Goal: Obtain resource: Obtain resource

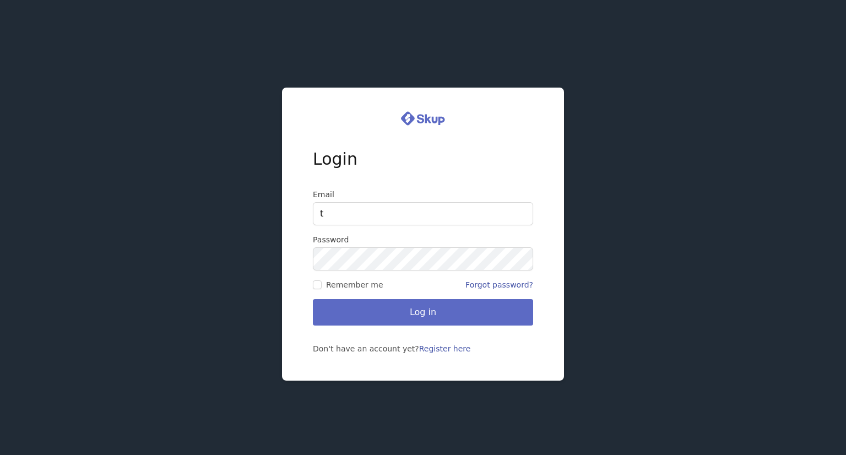
type input "thatguygames42@gmail.com"
click at [348, 270] on form "Email thatguygames42@gmail.com Password Remember me Forgot password? Log in" at bounding box center [423, 257] width 220 height 137
click at [313, 279] on label "Remember me" at bounding box center [368, 284] width 110 height 11
click at [313, 280] on input "Remember me" at bounding box center [317, 284] width 9 height 9
checkbox input "true"
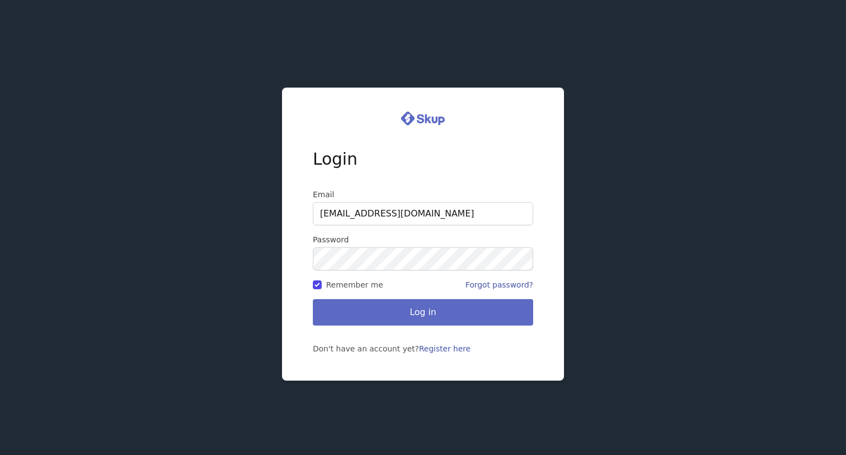
click at [362, 316] on button "Log in" at bounding box center [423, 312] width 220 height 26
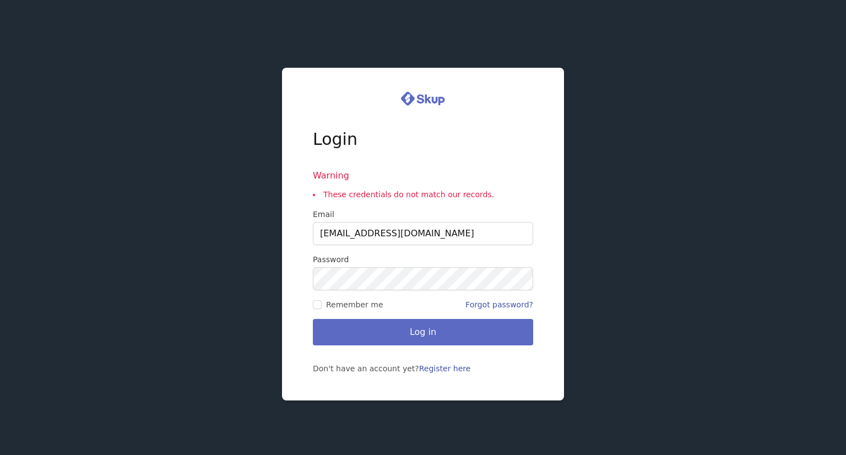
click at [421, 370] on link "Register here" at bounding box center [445, 368] width 52 height 9
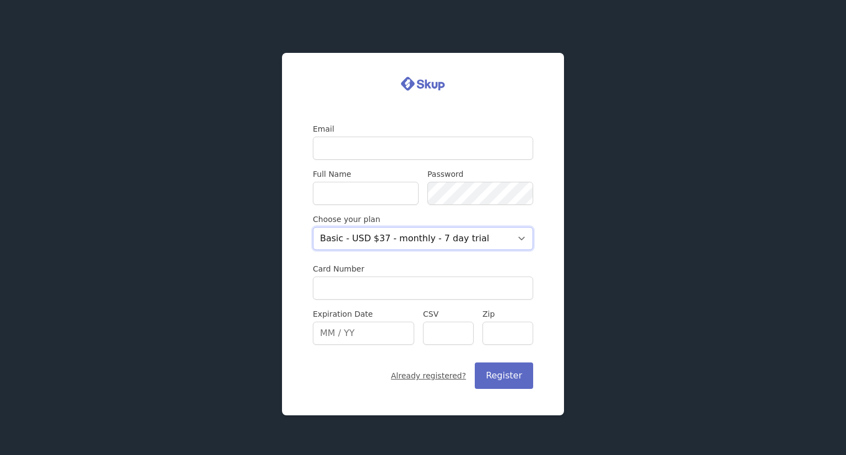
click at [472, 240] on select "Basic - USD $37 - monthly - 7 day trial" at bounding box center [423, 238] width 220 height 23
click at [313, 227] on select "Basic - USD $37 - monthly - 7 day trial" at bounding box center [423, 238] width 220 height 23
click at [511, 237] on select "Basic - USD $37 - monthly - 7 day trial" at bounding box center [423, 238] width 220 height 23
click at [422, 278] on input "Card Number" at bounding box center [423, 288] width 220 height 23
click at [414, 237] on select "Basic - USD $37 - monthly - 7 day trial" at bounding box center [423, 238] width 220 height 23
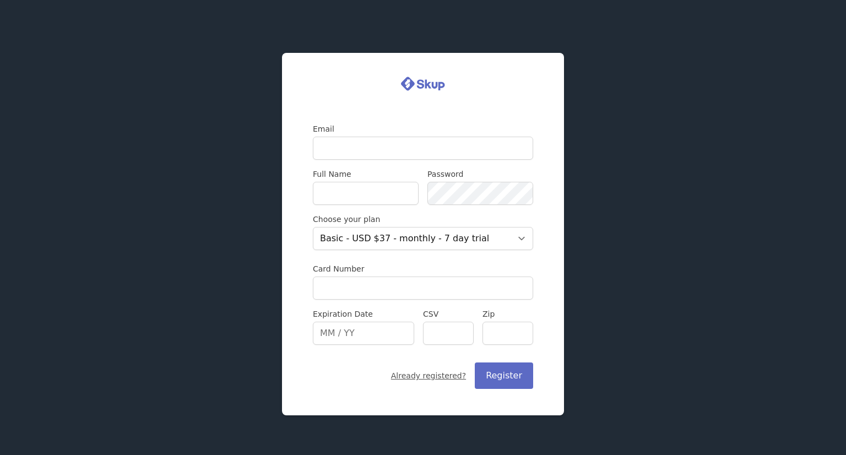
click at [342, 150] on input "Email" at bounding box center [423, 148] width 220 height 23
type input "[EMAIL_ADDRESS][DOMAIN_NAME]"
type input "Ethan Stehr"
type input "59901"
click at [438, 380] on link "Already registered?" at bounding box center [428, 375] width 75 height 11
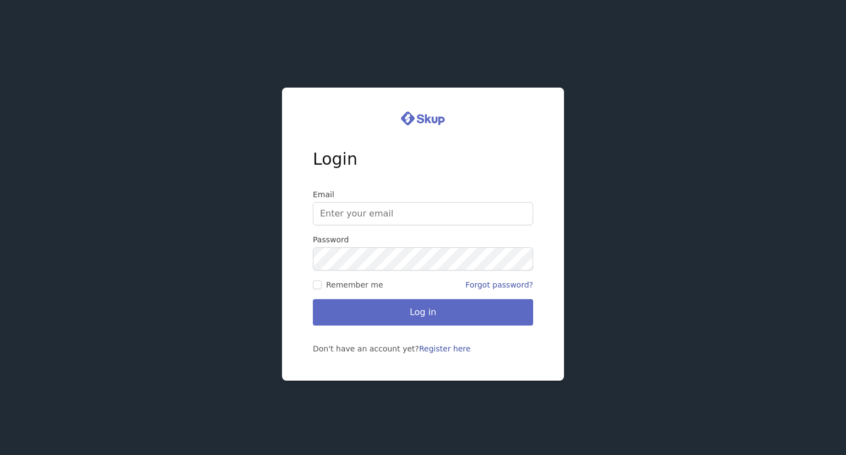
click at [343, 218] on input "Email" at bounding box center [423, 213] width 220 height 23
type input "ethanjstehr42@gmail.com"
click at [353, 304] on button "Log in" at bounding box center [423, 312] width 220 height 26
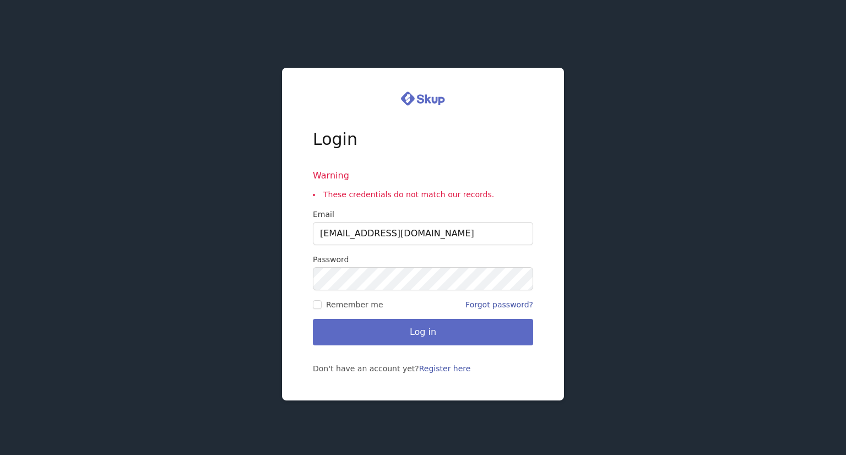
click at [358, 331] on button "Log in" at bounding box center [423, 332] width 220 height 26
click at [487, 305] on link "Forgot password?" at bounding box center [499, 304] width 68 height 9
click at [431, 371] on link "Register here" at bounding box center [445, 368] width 52 height 9
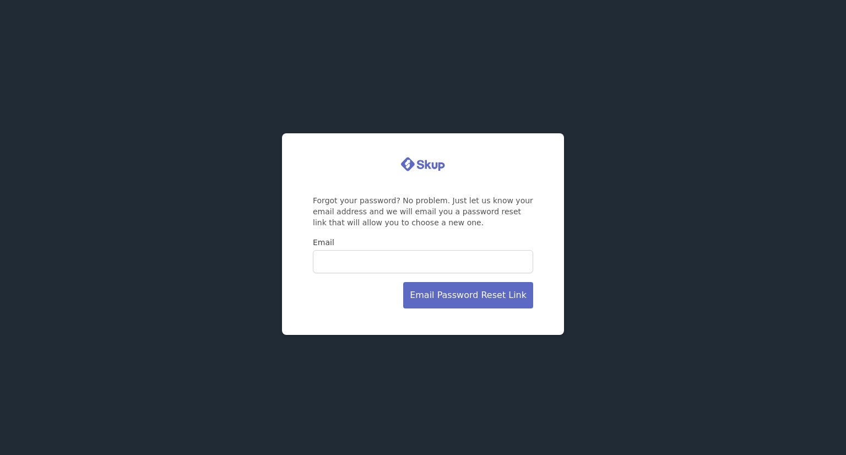
click at [461, 292] on button "Email Password Reset Link" at bounding box center [468, 295] width 130 height 26
click at [385, 264] on input "Email" at bounding box center [423, 261] width 220 height 23
type input "[EMAIL_ADDRESS][DOMAIN_NAME]"
click at [429, 294] on button "Email Password Reset Link" at bounding box center [468, 295] width 130 height 26
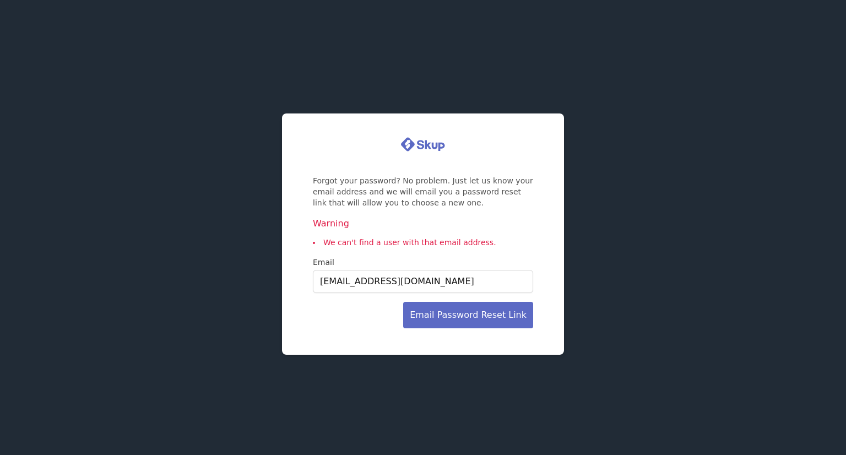
drag, startPoint x: 427, startPoint y: 284, endPoint x: 298, endPoint y: 280, distance: 129.5
click at [298, 280] on div "Forgot your password? No problem. Just let us know your email address and we wi…" at bounding box center [423, 233] width 282 height 241
click at [334, 289] on input "[EMAIL_ADDRESS][DOMAIN_NAME]" at bounding box center [423, 281] width 220 height 23
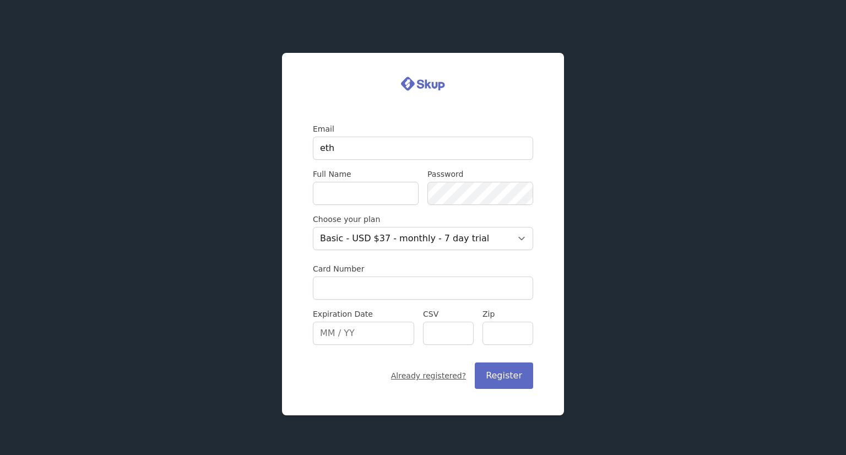
type input "[EMAIL_ADDRESS][DOMAIN_NAME]"
type input "[PERSON_NAME]"
type input "59901"
click at [366, 286] on input "Card Number" at bounding box center [423, 288] width 220 height 23
click at [452, 227] on select "Basic - USD $37 - monthly - 7 day trial" at bounding box center [423, 238] width 220 height 23
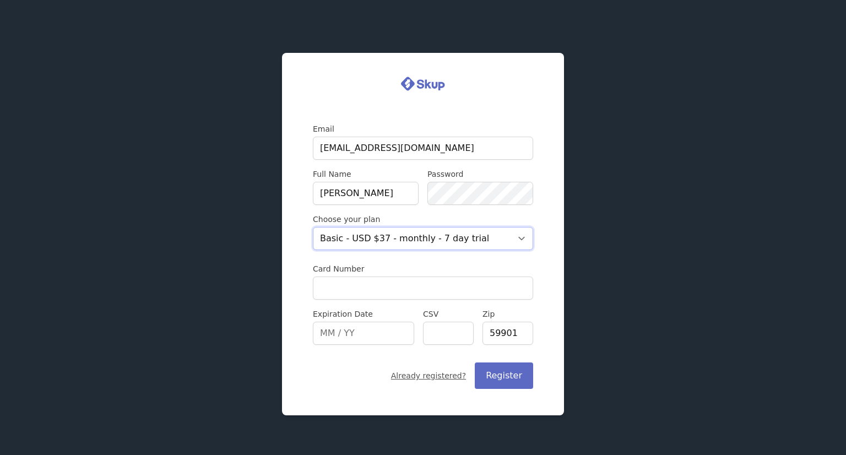
click at [313, 227] on select "Basic - USD $37 - monthly - 7 day trial" at bounding box center [423, 238] width 220 height 23
click at [325, 284] on input "Card Number" at bounding box center [423, 288] width 220 height 23
type input "[CREDIT_CARD_NUMBER]"
click at [357, 332] on input "Expiration Date" at bounding box center [363, 333] width 101 height 23
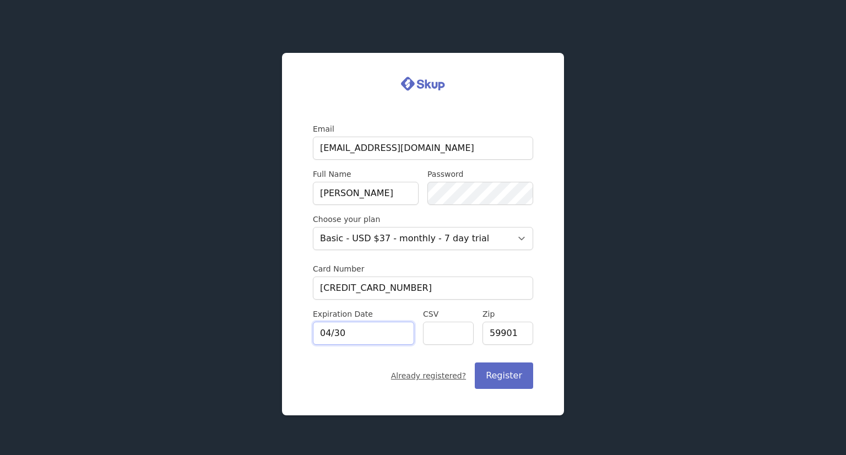
type input "04/30"
click at [434, 336] on input "CSV" at bounding box center [448, 333] width 51 height 23
type input "766"
click at [511, 371] on button "Register" at bounding box center [504, 375] width 58 height 26
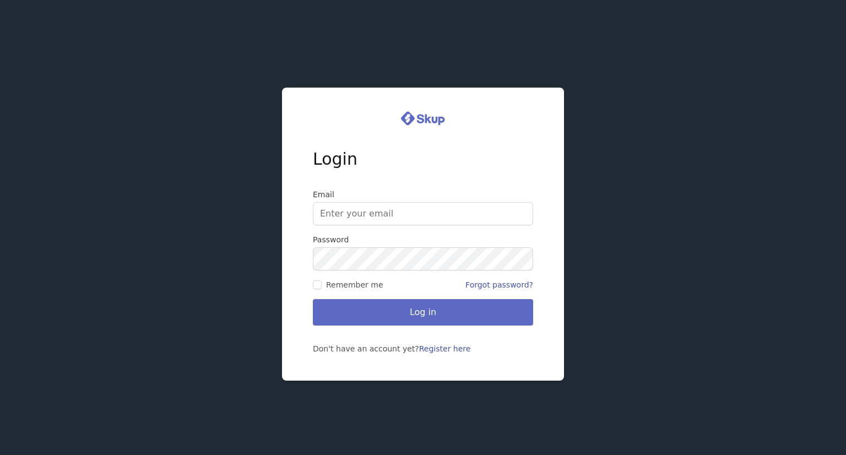
click at [375, 219] on input "Email" at bounding box center [423, 213] width 220 height 23
type input "[EMAIL_ADDRESS][DOMAIN_NAME]"
click at [313, 299] on button "Log in" at bounding box center [423, 312] width 220 height 26
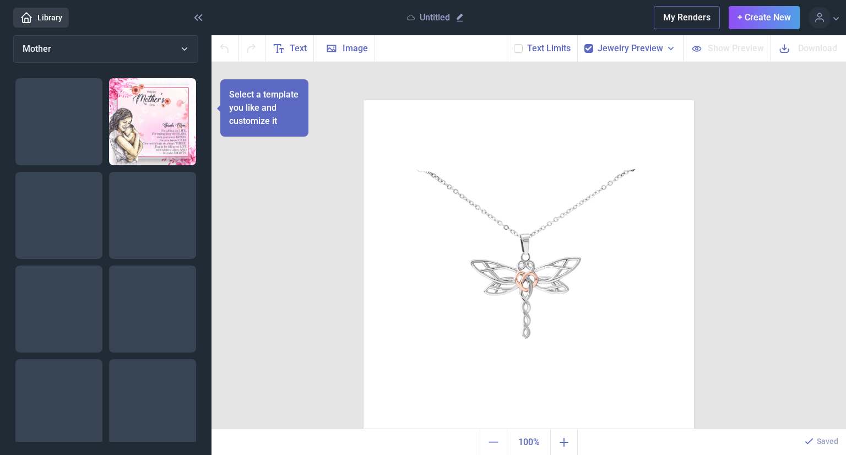
scroll to position [2, 0]
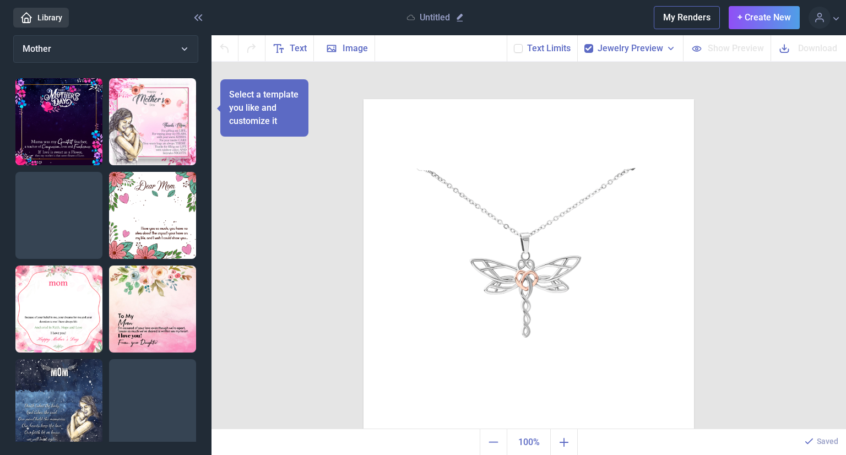
click at [156, 304] on img at bounding box center [152, 309] width 87 height 87
checkbox input "false"
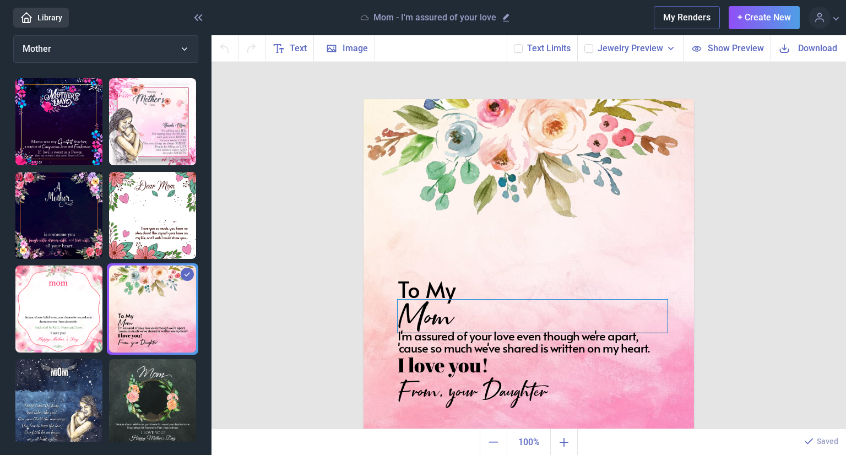
click at [397, 99] on div "Mom" at bounding box center [529, 99] width 331 height 0
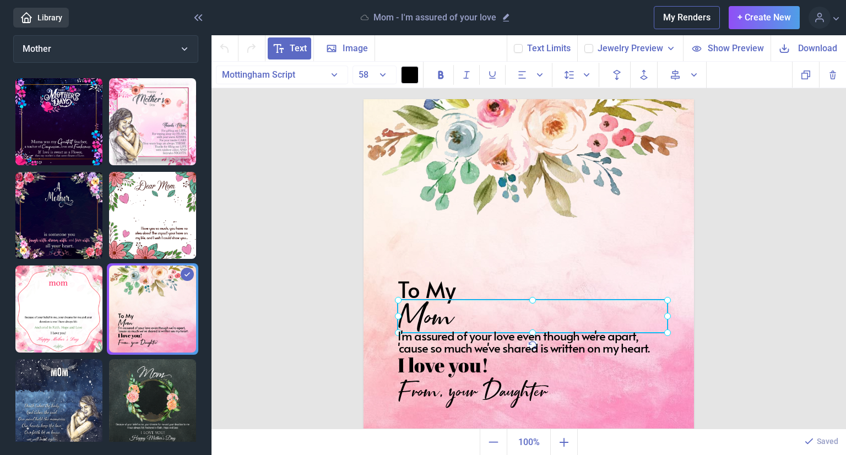
click at [398, 316] on div at bounding box center [533, 316] width 270 height 33
click at [401, 311] on div "Mom" at bounding box center [533, 316] width 270 height 33
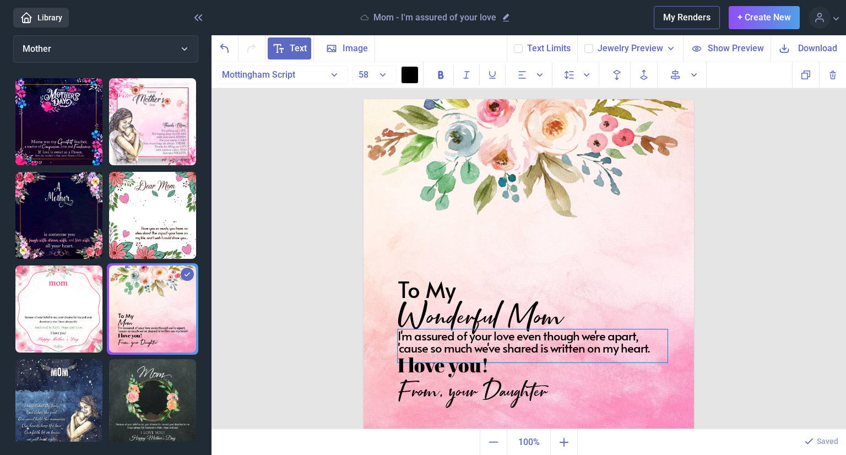
click at [423, 99] on div "I'm assured of your love even though we're apart, 'cause so much we've shared i…" at bounding box center [529, 99] width 331 height 0
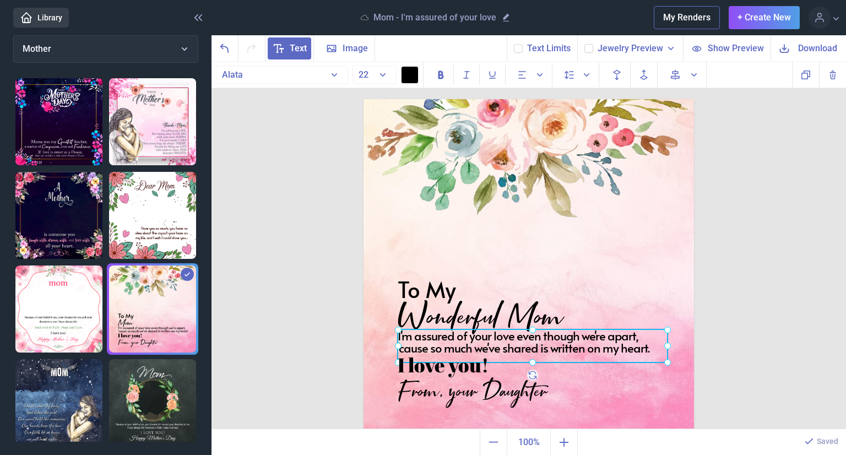
click at [423, 335] on div at bounding box center [533, 345] width 270 height 33
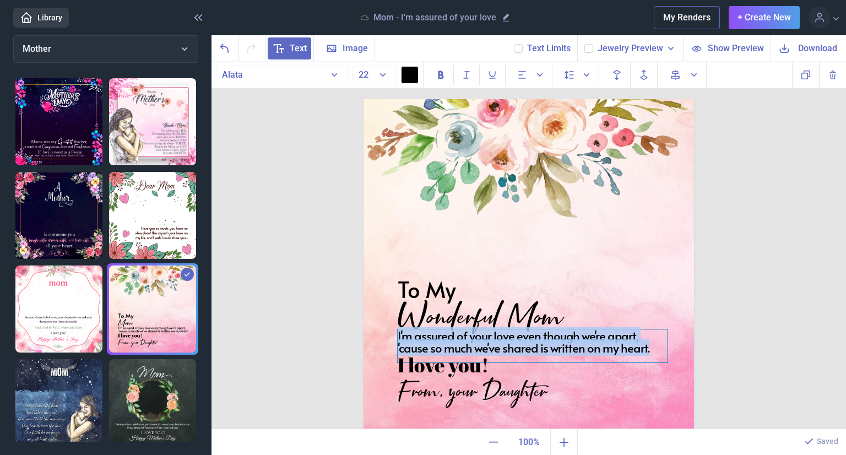
click at [423, 335] on div "I'm assured of your love even though we're apart, 'cause so much we've shared i…" at bounding box center [533, 345] width 270 height 33
paste div
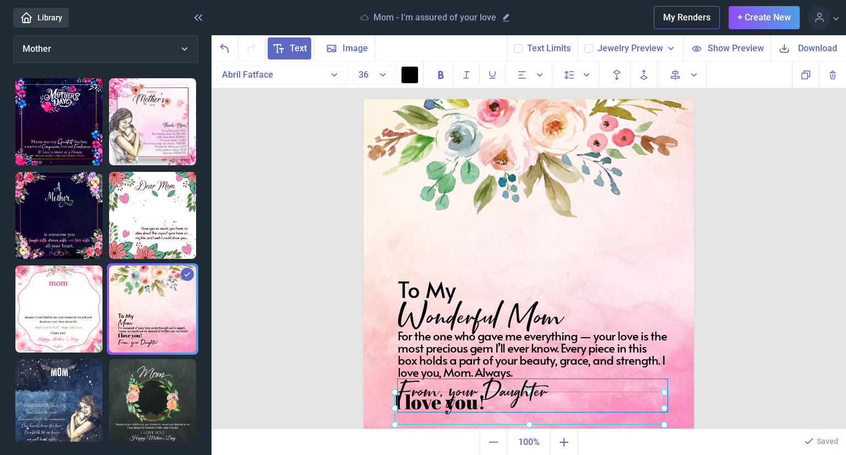
drag, startPoint x: 484, startPoint y: 371, endPoint x: 480, endPoint y: 410, distance: 39.2
click at [480, 410] on div "To My Wonderful Mom For the one who gave me everything — your love is the most …" at bounding box center [529, 264] width 331 height 331
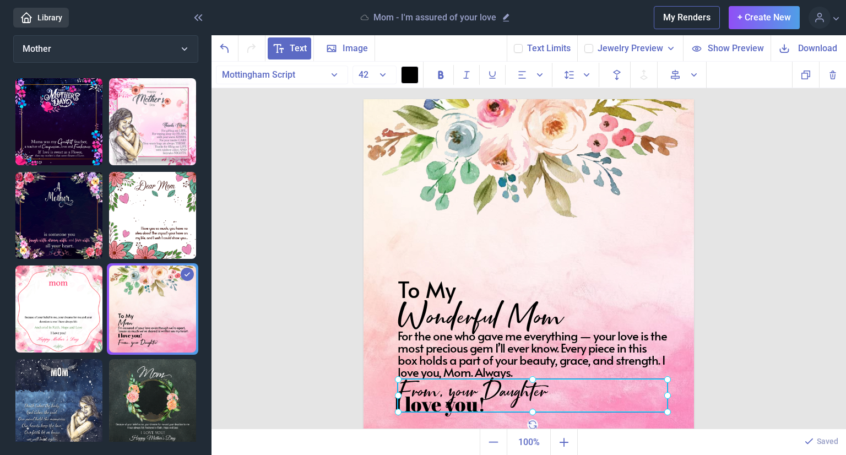
click at [477, 379] on div "From, your Daughter" at bounding box center [533, 395] width 270 height 33
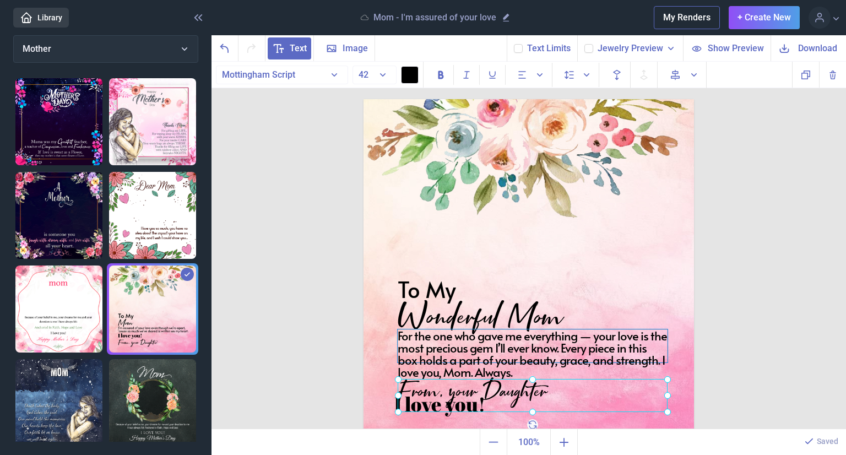
click at [477, 362] on div "For the one who gave me everything — your love is the most precious gem I’ll ev…" at bounding box center [533, 345] width 270 height 33
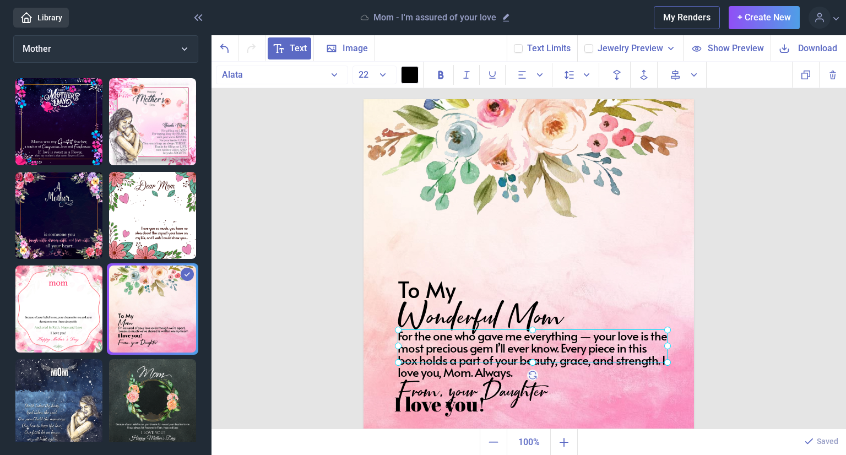
click at [470, 355] on div at bounding box center [533, 345] width 270 height 33
click at [484, 347] on div "For the one who gave me everything — your love is the most precious gem I’ll ev…" at bounding box center [533, 345] width 270 height 33
click at [643, 360] on div "For the one who gave me everything — your love is the most precious gem I’ll ev…" at bounding box center [533, 345] width 270 height 33
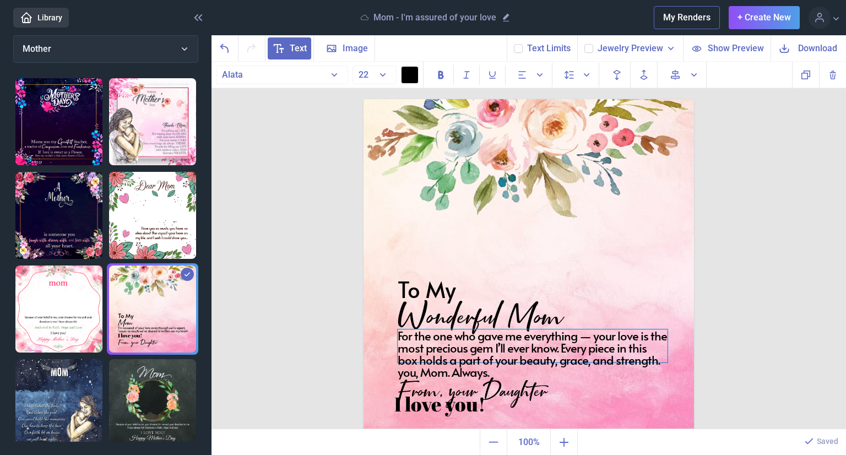
click at [643, 360] on div "For the one who gave me everything — your love is the most precious gem I’ll ev…" at bounding box center [533, 345] width 270 height 33
click at [451, 362] on div "For the one who gave me everything — your love is the most precious gem I’ll ev…" at bounding box center [533, 345] width 270 height 33
click at [429, 353] on div "For the one who gave me everything — your love is the most precious gem I’ll ev…" at bounding box center [533, 345] width 270 height 33
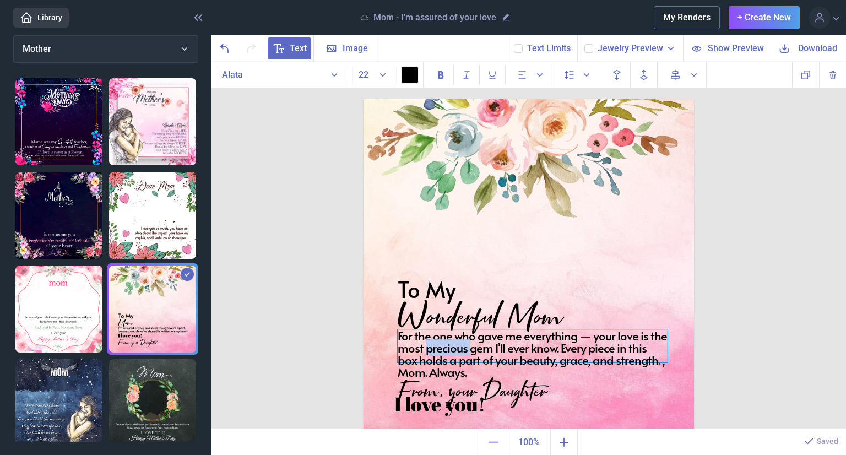
click at [429, 353] on div "For the one who gave me everything — your love is the most precious gem I’ll ev…" at bounding box center [533, 345] width 270 height 33
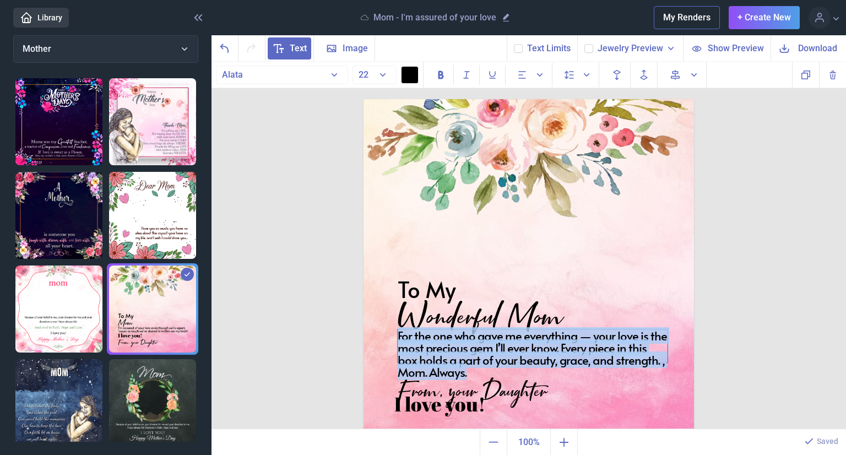
click at [429, 353] on div "For the one who gave me everything — your love is the most precious gem I’ll ev…" at bounding box center [533, 345] width 270 height 33
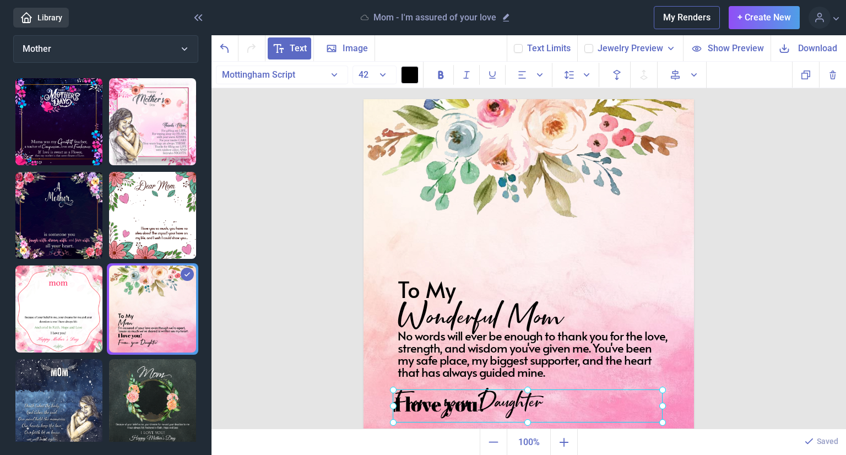
drag, startPoint x: 456, startPoint y: 397, endPoint x: 451, endPoint y: 410, distance: 14.1
click at [364, 99] on div "From, your Daughter" at bounding box center [364, 99] width 0 height 0
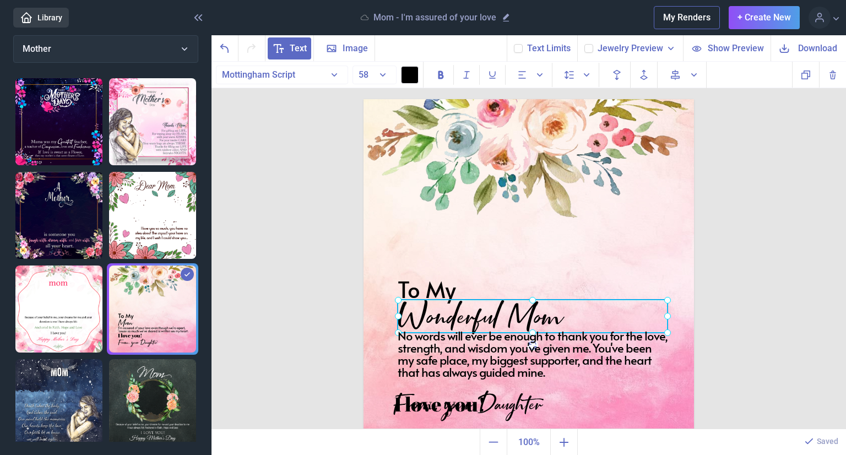
click at [364, 99] on div "Wonderful Mom" at bounding box center [364, 99] width 0 height 0
click at [573, 315] on div at bounding box center [533, 316] width 270 height 33
click at [553, 310] on div "Wonderful Mom" at bounding box center [533, 316] width 270 height 33
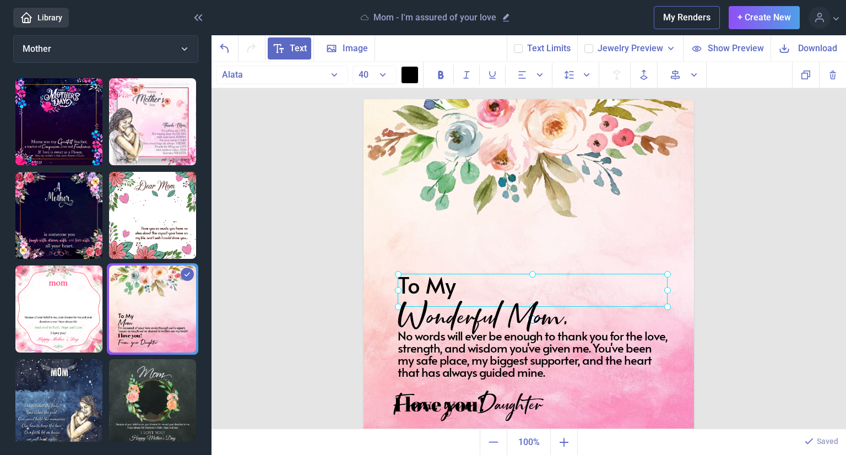
click at [364, 99] on div "To My" at bounding box center [364, 99] width 0 height 0
click at [499, 355] on div "No words will ever be enough to thank you for the love, strength, and wisdom yo…" at bounding box center [533, 345] width 270 height 33
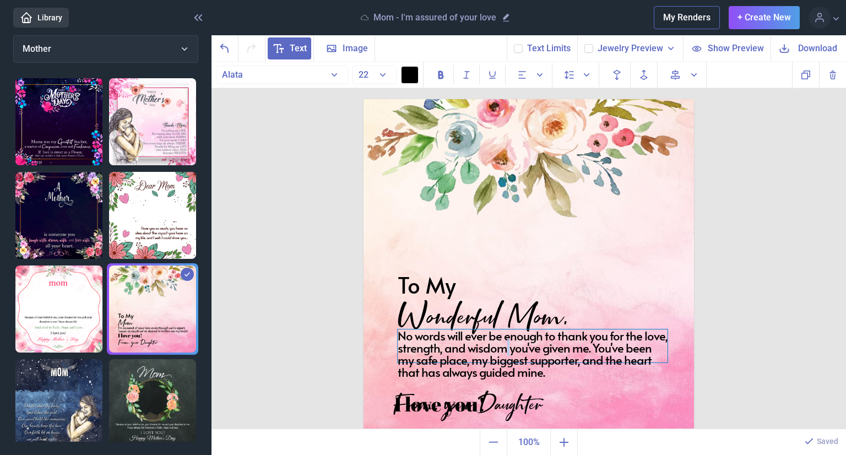
click at [499, 355] on div "No words will ever be enough to thank you for the love, strength, and wisdom yo…" at bounding box center [533, 345] width 270 height 33
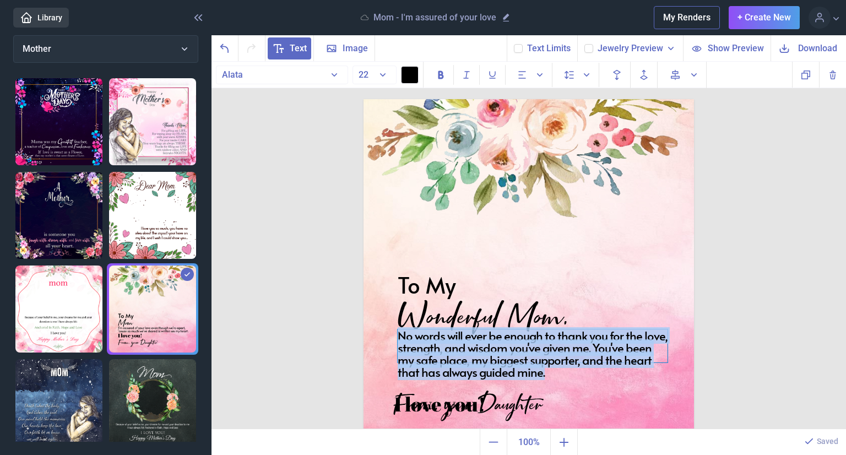
click at [499, 355] on div "No words will ever be enough to thank you for the love, strength, and wisdom yo…" at bounding box center [533, 345] width 270 height 33
click at [377, 69] on button "22" at bounding box center [375, 75] width 44 height 19
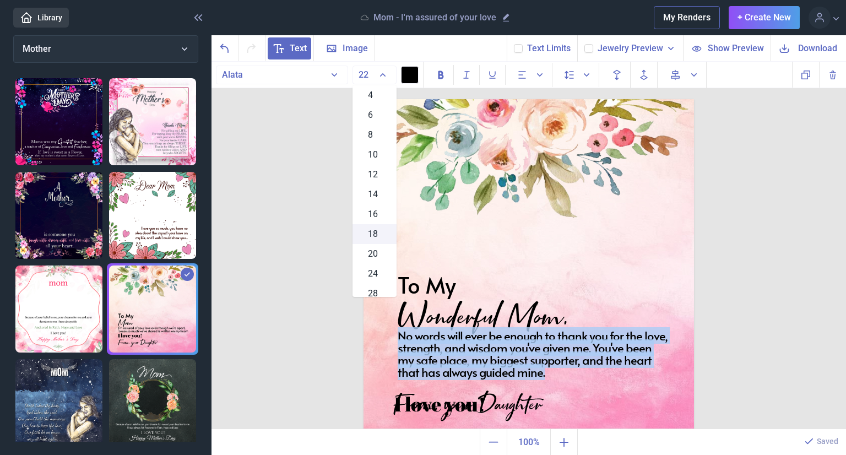
click at [369, 224] on div "18" at bounding box center [375, 234] width 44 height 20
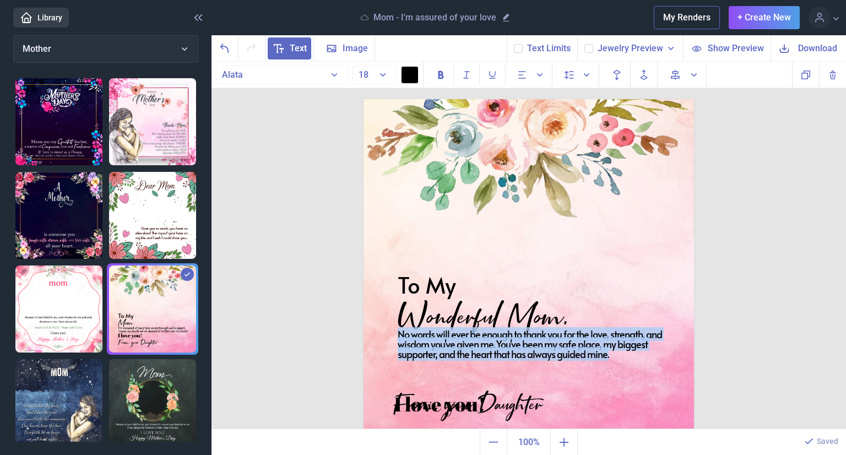
click at [675, 309] on img at bounding box center [529, 264] width 331 height 331
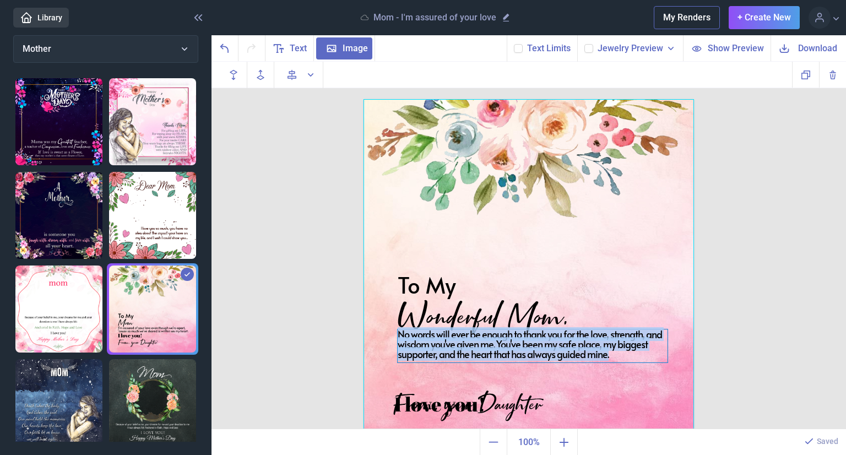
drag, startPoint x: 647, startPoint y: 363, endPoint x: 606, endPoint y: 353, distance: 42.0
click at [606, 353] on div "To My Wonderful Mom, No words will ever be enough to thank you for the love, st…" at bounding box center [529, 264] width 331 height 331
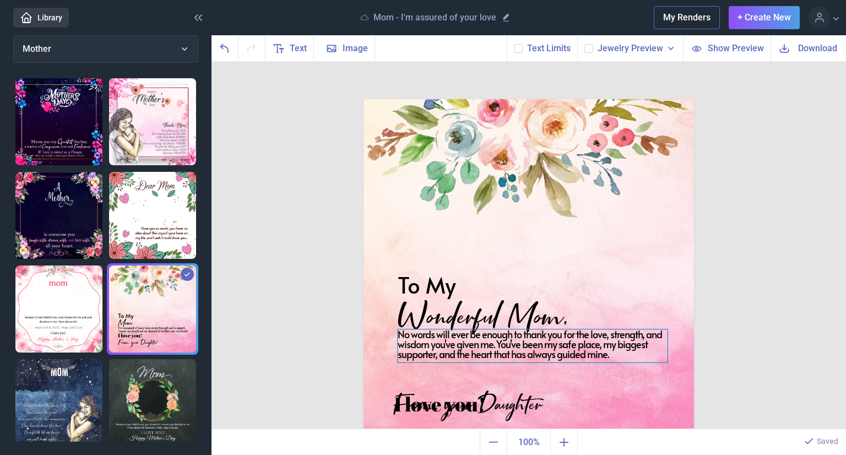
click at [557, 99] on div "No words will ever be enough to thank you for the love, strength, and wisdom yo…" at bounding box center [529, 99] width 331 height 0
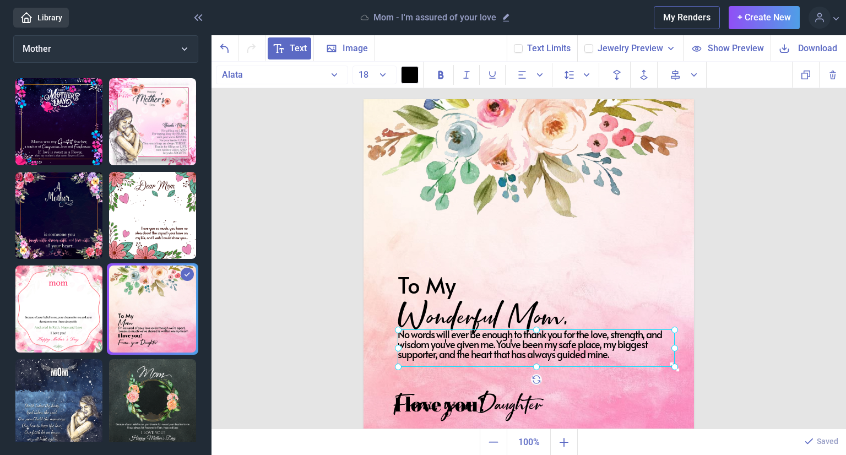
drag, startPoint x: 662, startPoint y: 360, endPoint x: 672, endPoint y: 366, distance: 12.4
click at [672, 366] on use at bounding box center [674, 366] width 9 height 9
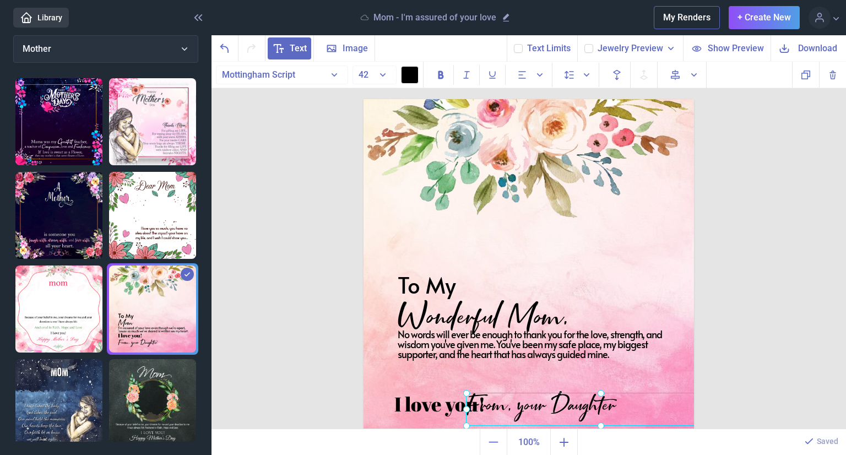
drag, startPoint x: 441, startPoint y: 405, endPoint x: 518, endPoint y: 403, distance: 77.2
click at [364, 99] on div "From, your Daughter" at bounding box center [364, 99] width 0 height 0
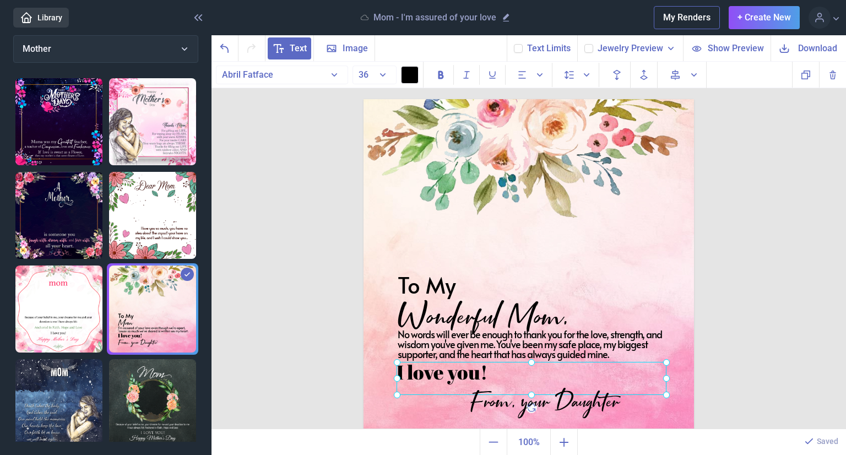
drag, startPoint x: 406, startPoint y: 411, endPoint x: 408, endPoint y: 380, distance: 32.0
click at [364, 99] on div "I love you!" at bounding box center [364, 99] width 0 height 0
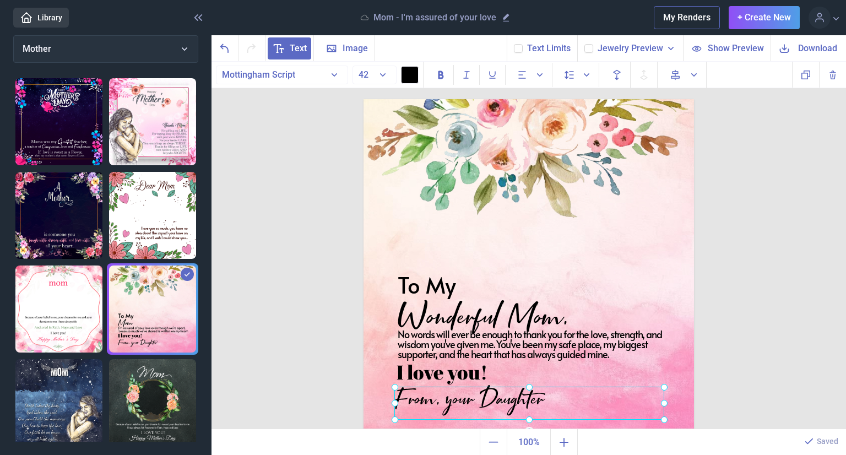
drag, startPoint x: 486, startPoint y: 402, endPoint x: 411, endPoint y: 399, distance: 75.5
click at [364, 99] on div "From, your Daughter" at bounding box center [364, 99] width 0 height 0
click at [473, 99] on div "I love you!" at bounding box center [529, 99] width 331 height 0
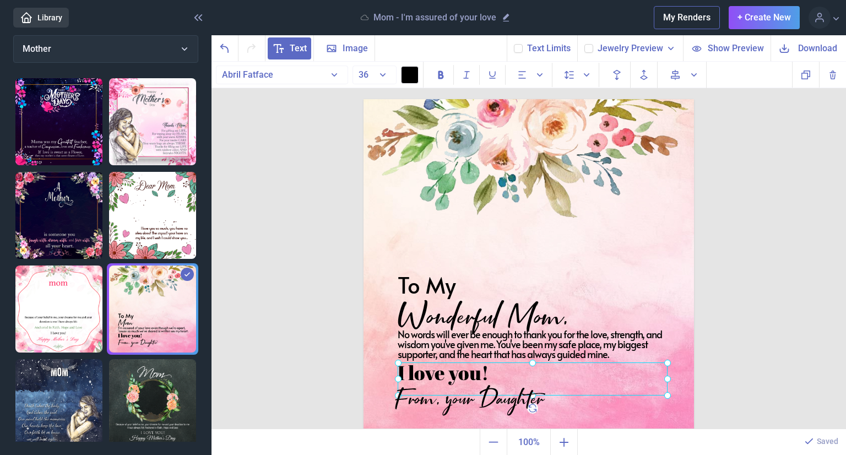
click at [473, 373] on div at bounding box center [533, 378] width 270 height 33
click at [480, 374] on div "I love you!" at bounding box center [533, 378] width 270 height 33
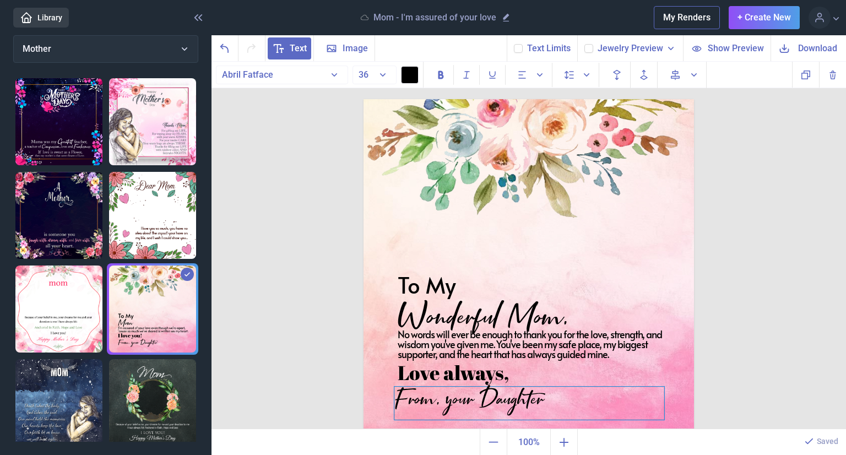
click at [438, 99] on div "From, your Daughter" at bounding box center [529, 99] width 331 height 0
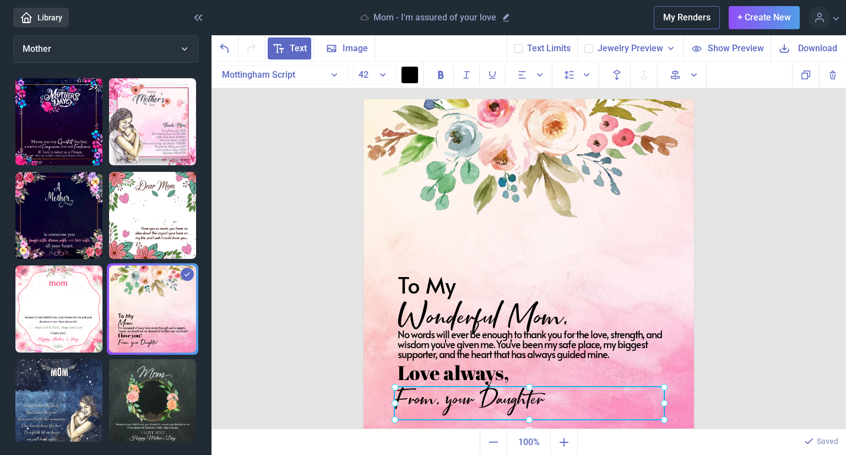
click at [438, 397] on div at bounding box center [529, 403] width 270 height 33
click at [443, 396] on div at bounding box center [529, 403] width 270 height 33
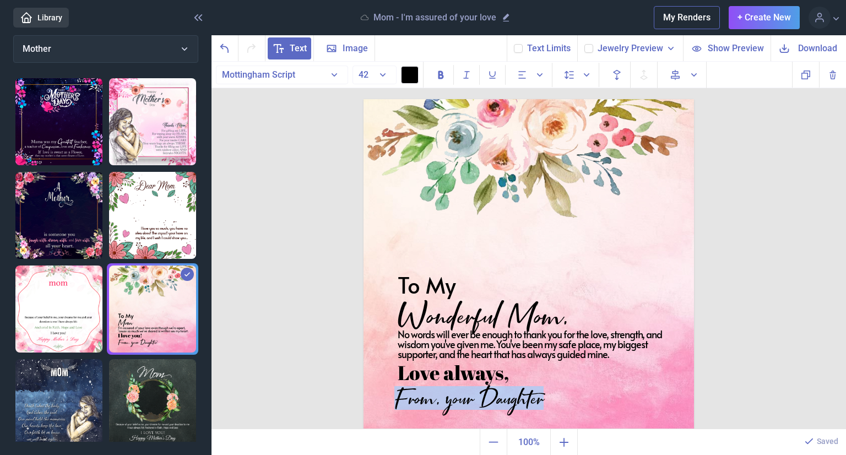
click at [443, 396] on div "From, your Daughter" at bounding box center [529, 403] width 270 height 33
click at [405, 403] on div "From, your Daughter" at bounding box center [529, 403] width 270 height 33
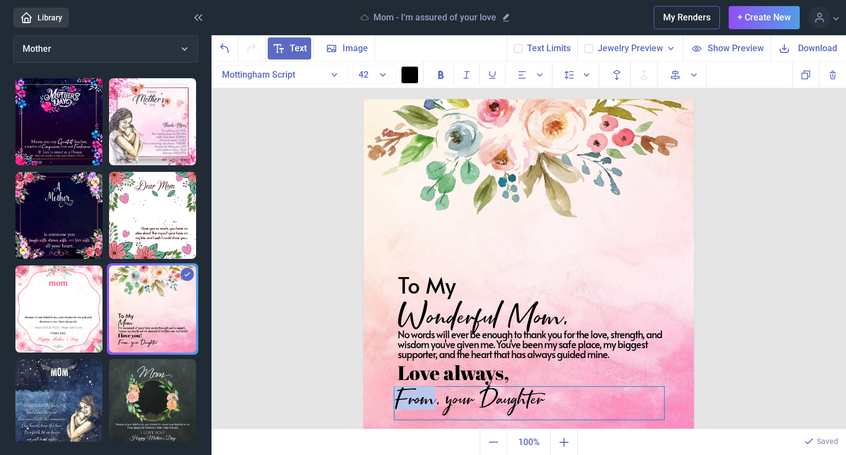
click at [405, 403] on div "From, your Daughter" at bounding box center [529, 403] width 270 height 33
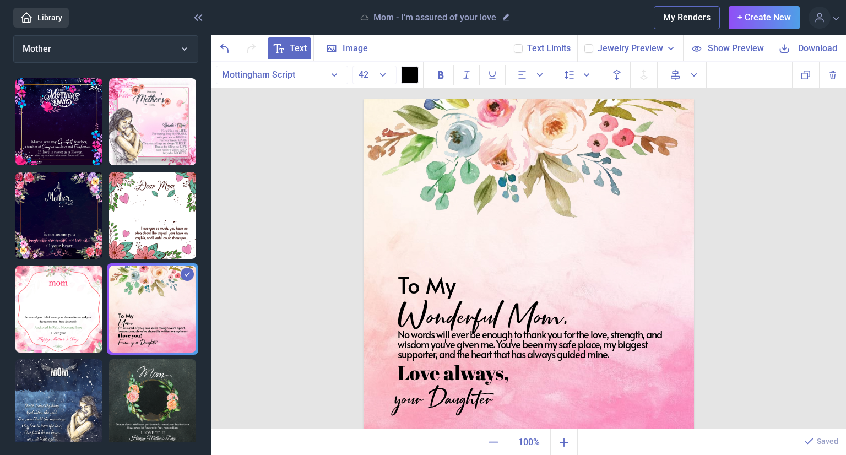
click at [613, 256] on img at bounding box center [529, 264] width 331 height 331
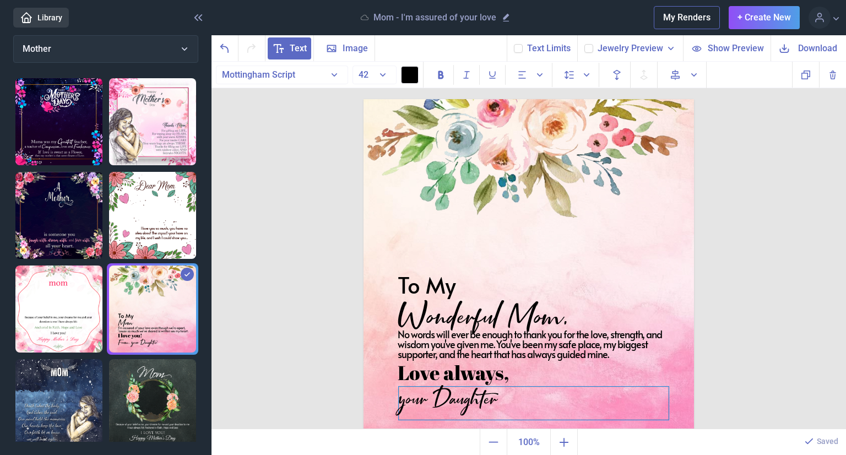
click at [503, 400] on div "your Daughter" at bounding box center [534, 403] width 270 height 33
click at [734, 286] on div "To My Wonderful Mom, No words will ever be enough to thank you for the love, st…" at bounding box center [529, 246] width 635 height 368
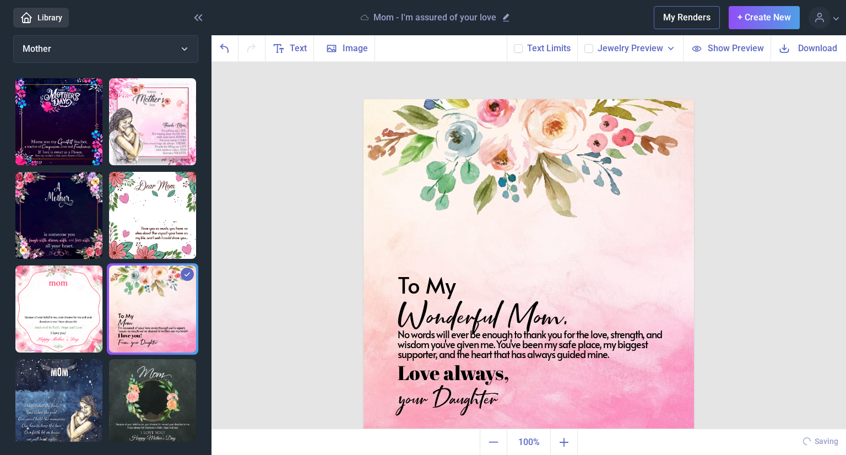
click at [815, 48] on span "Download" at bounding box center [817, 48] width 39 height 13
click at [154, 51] on button "Mother" at bounding box center [105, 49] width 185 height 28
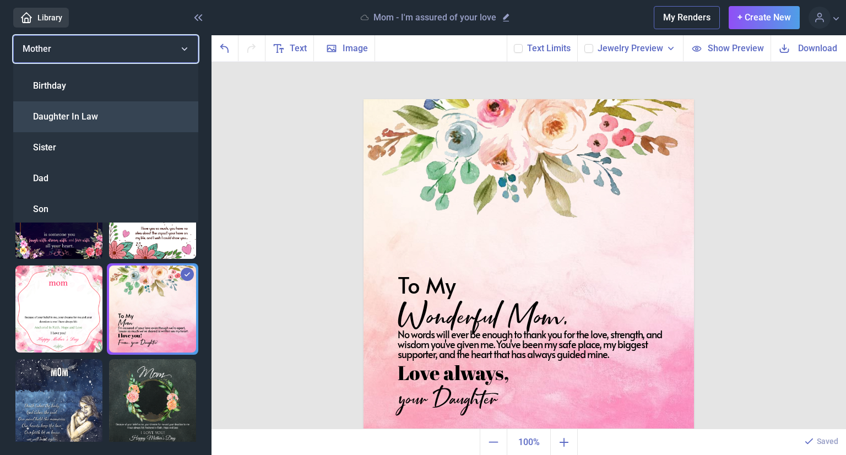
scroll to position [294, 0]
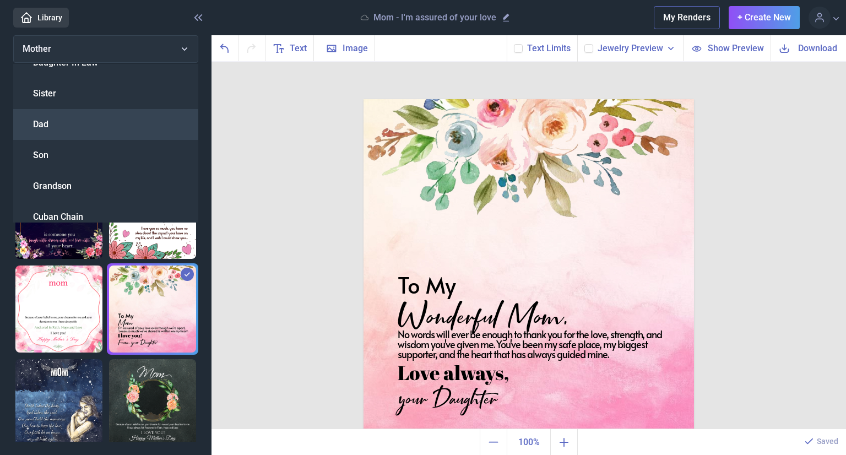
click at [68, 135] on div "Dad" at bounding box center [105, 124] width 185 height 31
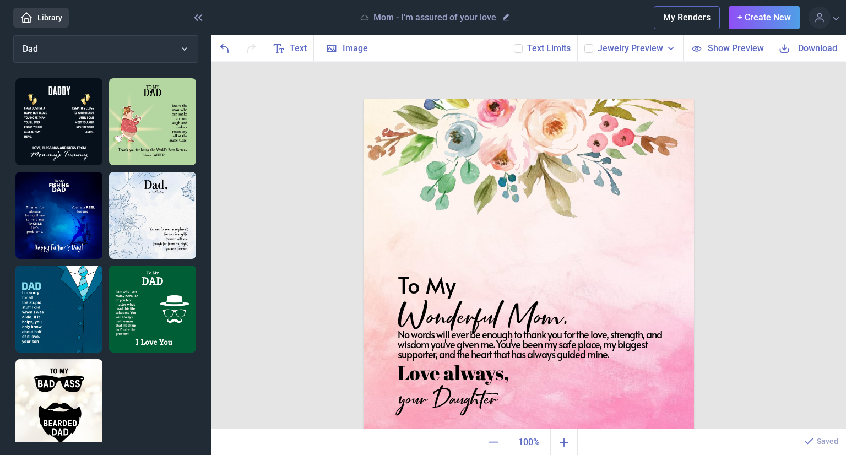
scroll to position [8, 0]
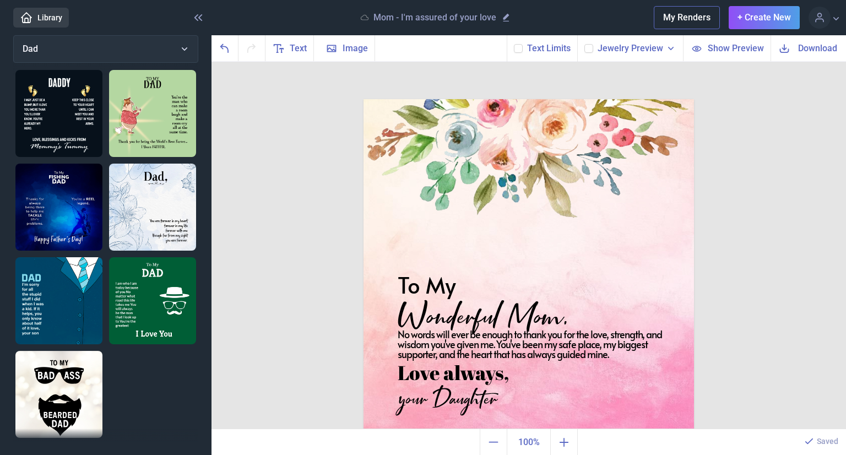
click at [69, 117] on img at bounding box center [58, 113] width 87 height 87
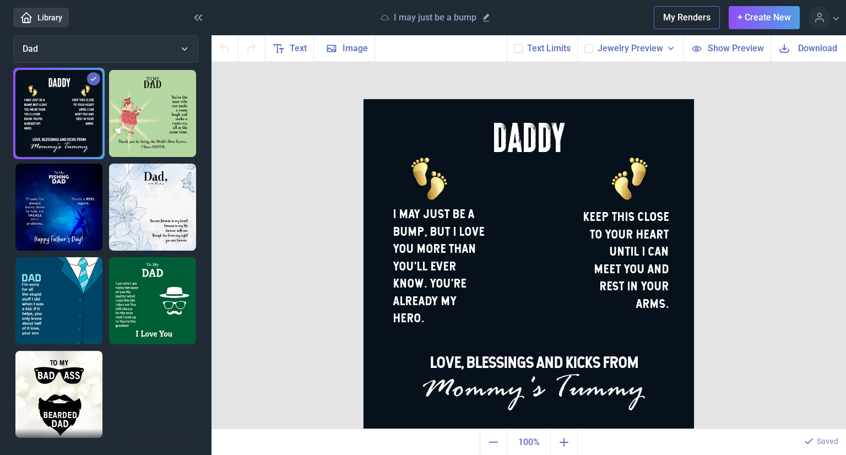
click at [69, 117] on img at bounding box center [58, 113] width 87 height 87
click at [56, 204] on img at bounding box center [58, 207] width 87 height 87
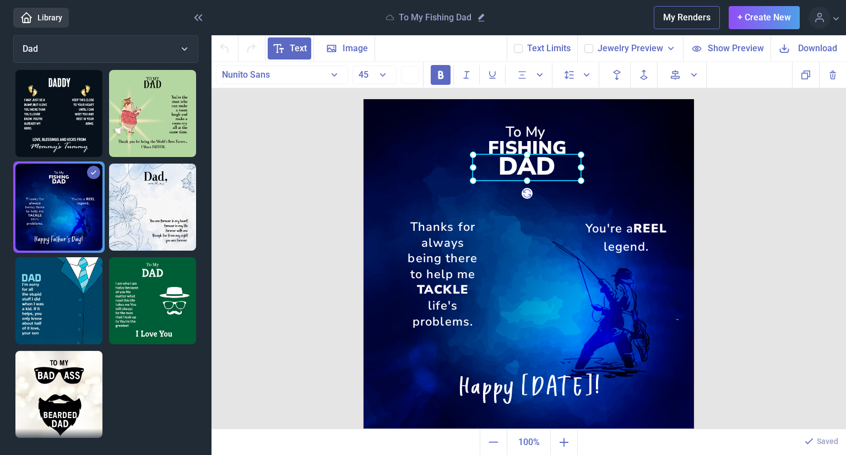
click at [364, 99] on div "DAD" at bounding box center [364, 99] width 0 height 0
click at [534, 99] on div "FISHING" at bounding box center [529, 99] width 331 height 0
click at [534, 145] on div at bounding box center [527, 149] width 110 height 20
click at [560, 143] on div "FISHING" at bounding box center [527, 149] width 110 height 20
drag, startPoint x: 563, startPoint y: 163, endPoint x: 562, endPoint y: 148, distance: 14.9
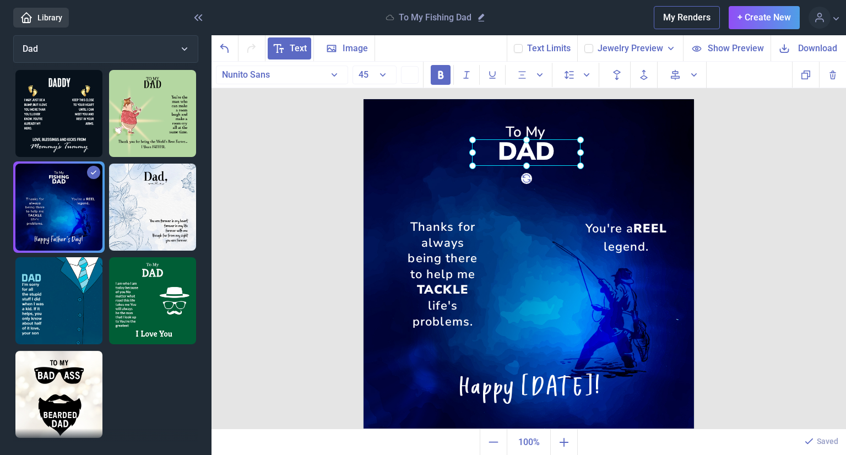
click at [364, 99] on div "DAD" at bounding box center [364, 99] width 0 height 0
click at [605, 160] on img at bounding box center [529, 264] width 331 height 331
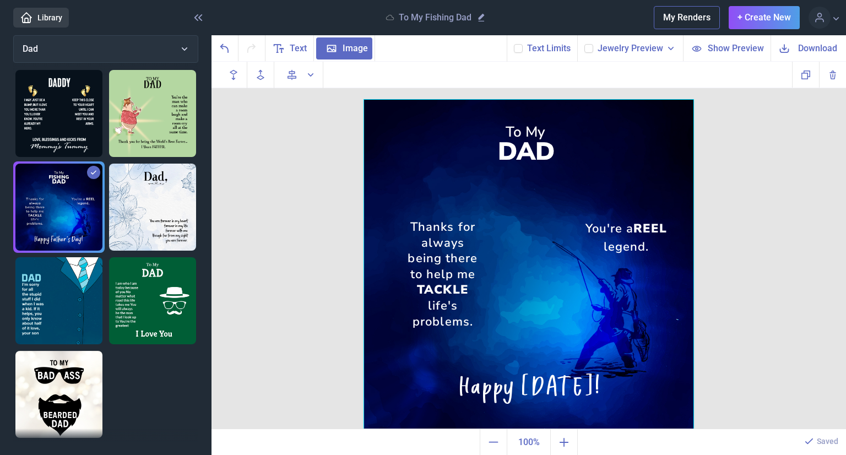
click at [150, 197] on img at bounding box center [152, 207] width 87 height 87
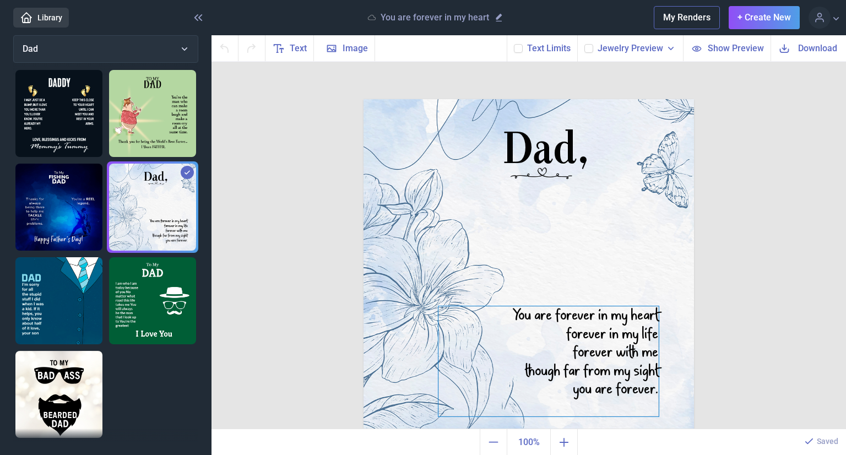
click at [510, 99] on div "You are forever in my heart forever in my life forever with me though far from …" at bounding box center [529, 99] width 331 height 0
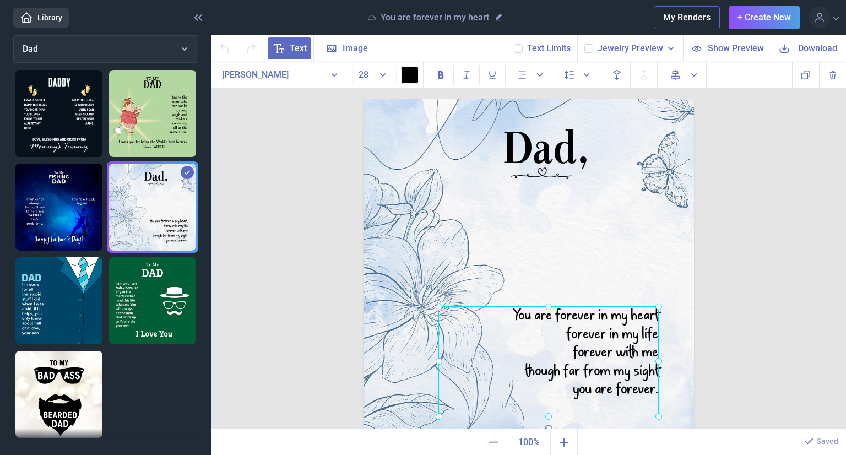
click at [644, 390] on div at bounding box center [548, 361] width 220 height 110
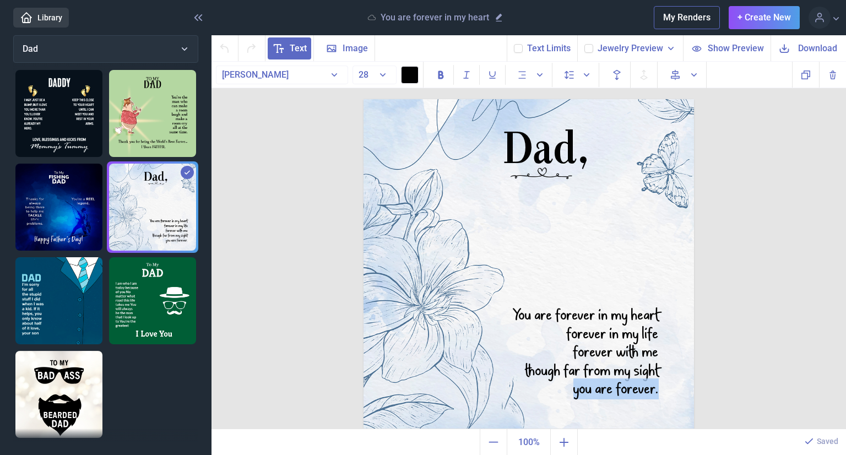
click at [644, 390] on div "You are forever in my heart forever in my life forever with me though far from …" at bounding box center [548, 361] width 220 height 110
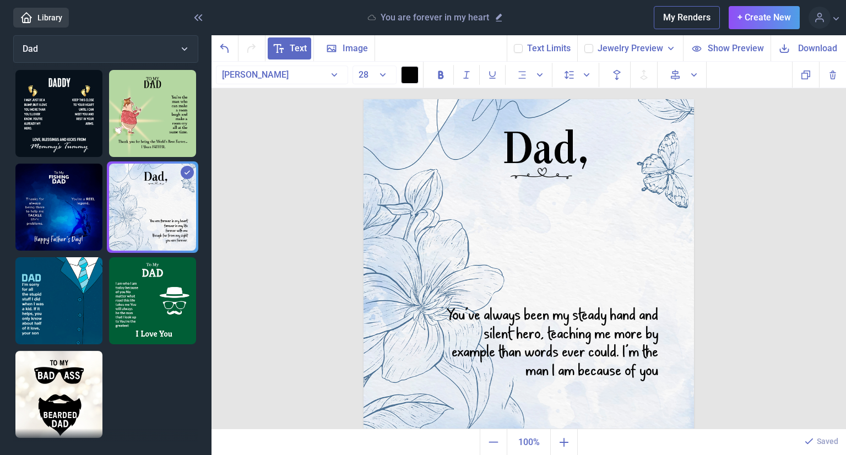
click at [432, 358] on img at bounding box center [529, 264] width 331 height 331
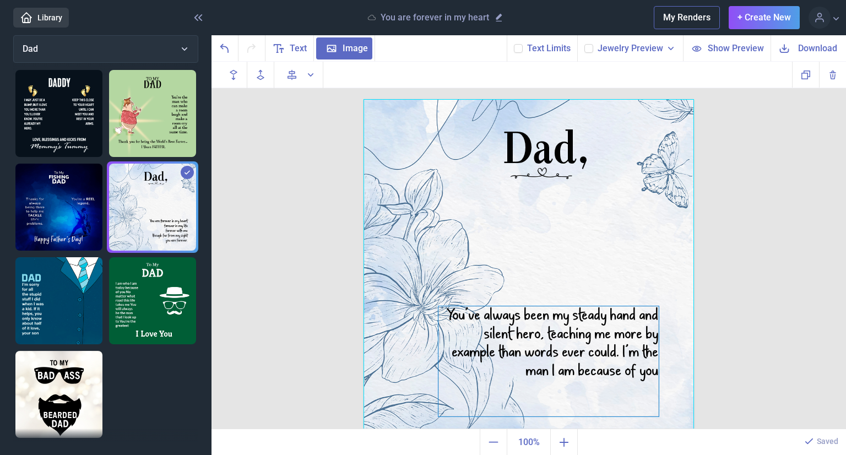
click at [440, 359] on div "You’ve always been my steady hand and silent hero, teaching me more by example …" at bounding box center [548, 361] width 220 height 110
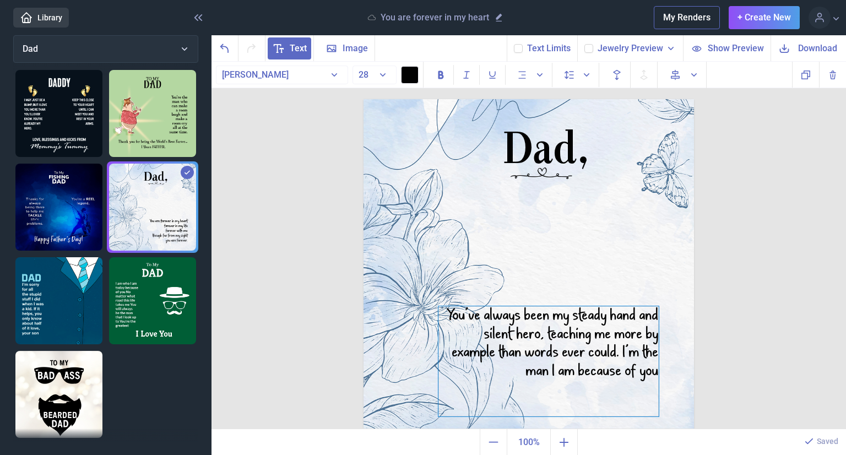
drag, startPoint x: 433, startPoint y: 378, endPoint x: 463, endPoint y: 377, distance: 30.3
click at [543, 332] on div "You’ve always been my steady hand and silent hero, teaching me more by example …" at bounding box center [548, 361] width 220 height 110
click at [497, 335] on div "You’ve always been my steady hand and silent hero, teaching me more by example …" at bounding box center [548, 361] width 220 height 110
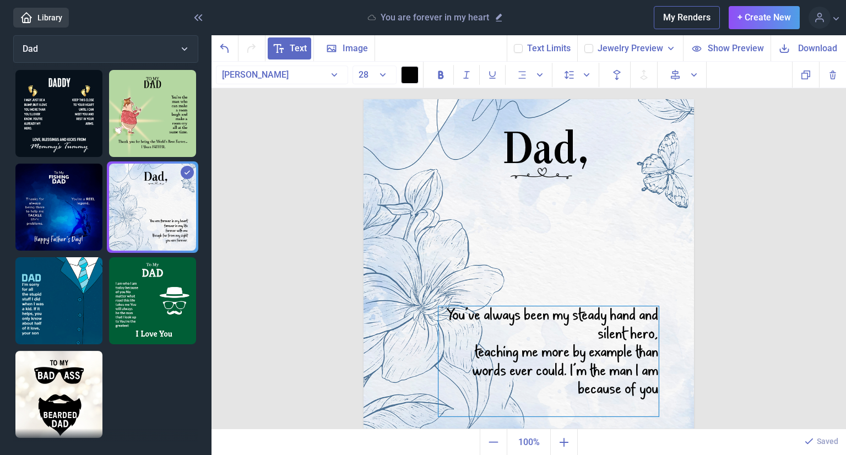
click at [461, 318] on div "You’ve always been my steady hand and silent hero, teaching me more by example …" at bounding box center [548, 361] width 220 height 110
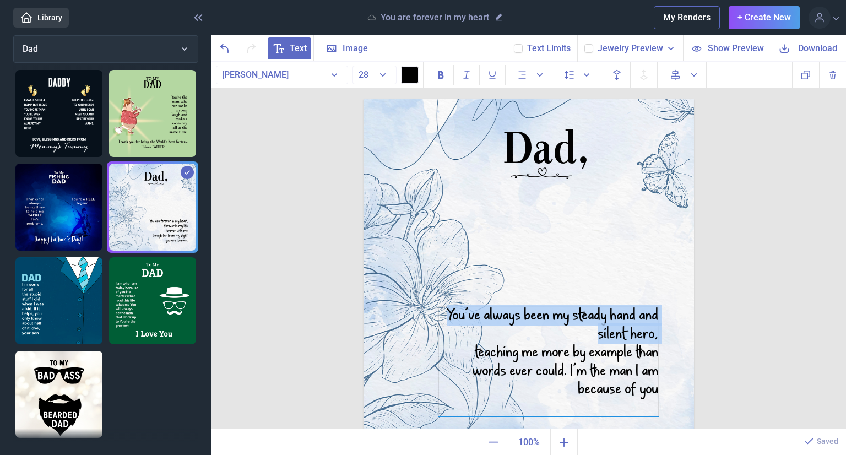
click at [461, 318] on div "You’ve always been my steady hand and silent hero, teaching me more by example …" at bounding box center [548, 361] width 220 height 110
click at [485, 338] on div "You’ve always been my steady hand and silent hero, teaching me more by example …" at bounding box center [548, 361] width 220 height 110
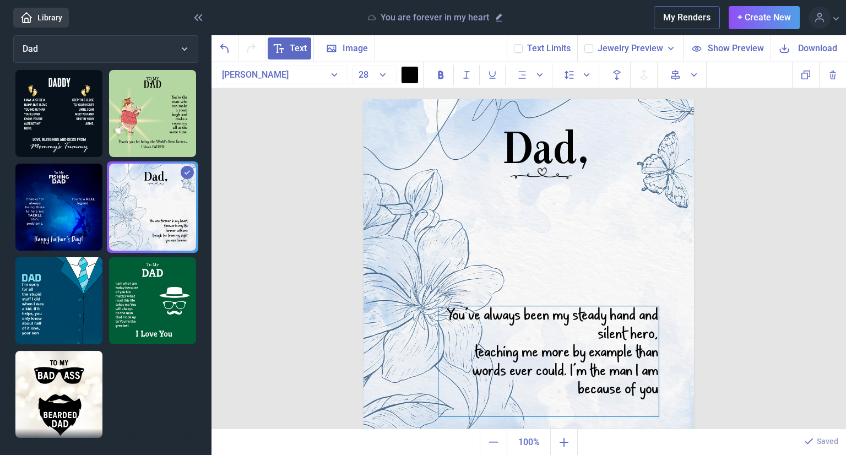
click at [651, 387] on div "teaching me more by example than words ever could. I’m the man I am because of …" at bounding box center [548, 371] width 220 height 56
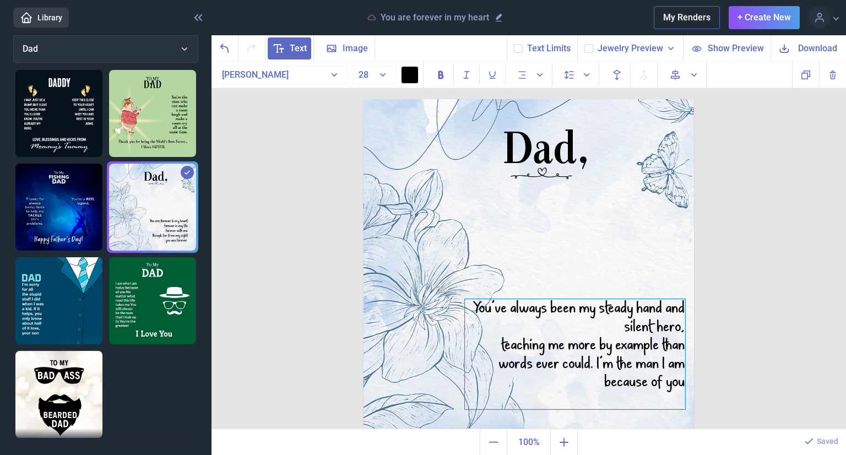
drag, startPoint x: 653, startPoint y: 387, endPoint x: 679, endPoint y: 380, distance: 27.4
drag, startPoint x: 678, startPoint y: 381, endPoint x: 657, endPoint y: 389, distance: 22.5
click at [657, 389] on div "teaching me more by example than words ever could. I’m the man I am because of …" at bounding box center [575, 365] width 220 height 56
click at [657, 389] on div "teaching me more by example than words ever could. I’m the man I am because of …" at bounding box center [575, 366] width 220 height 56
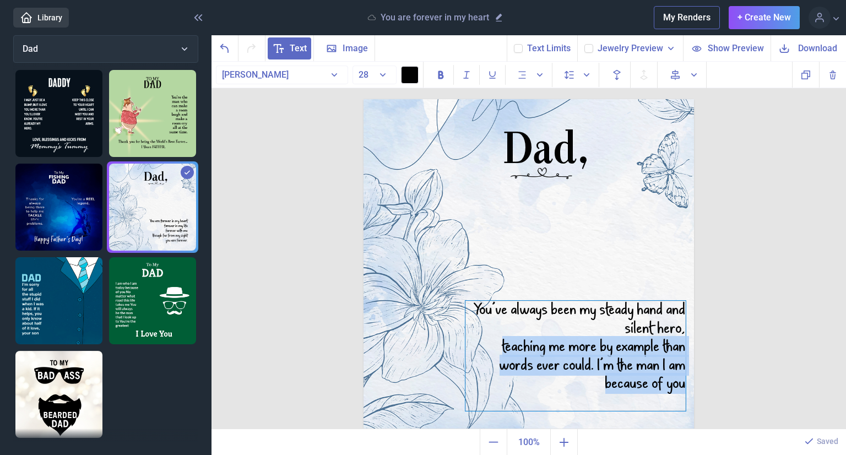
click at [657, 389] on div "teaching me more by example than words ever could. I’m the man I am because of …" at bounding box center [575, 366] width 220 height 56
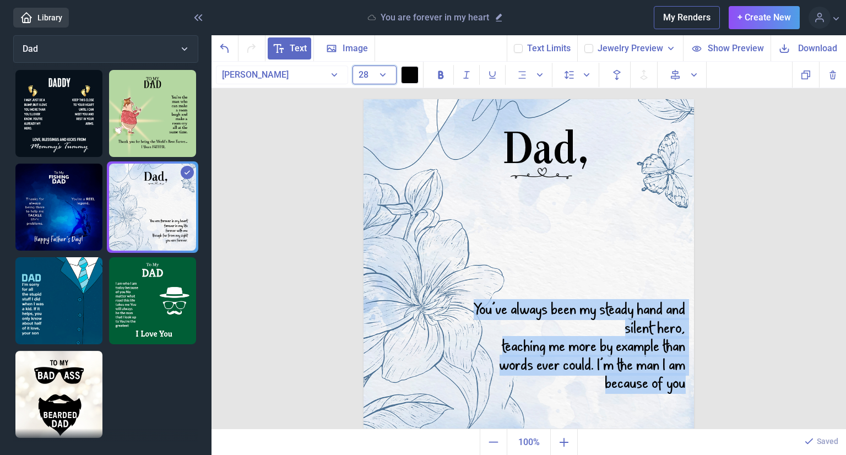
click at [376, 77] on button "28" at bounding box center [375, 75] width 44 height 19
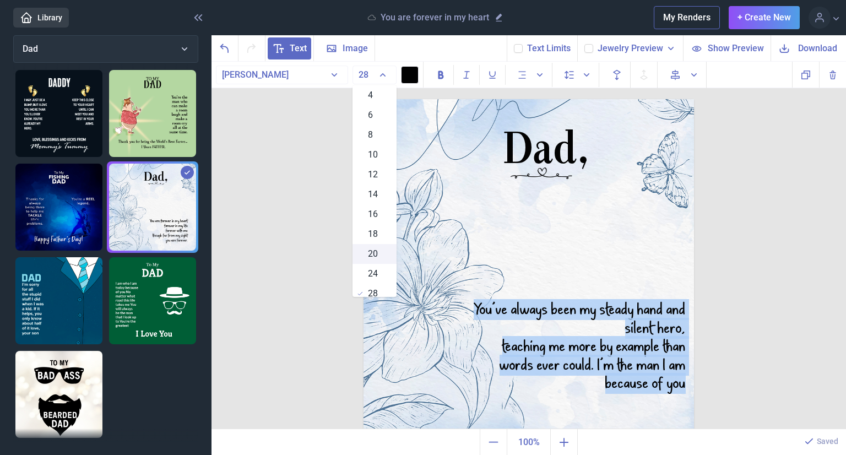
click at [381, 258] on div "20" at bounding box center [375, 254] width 44 height 20
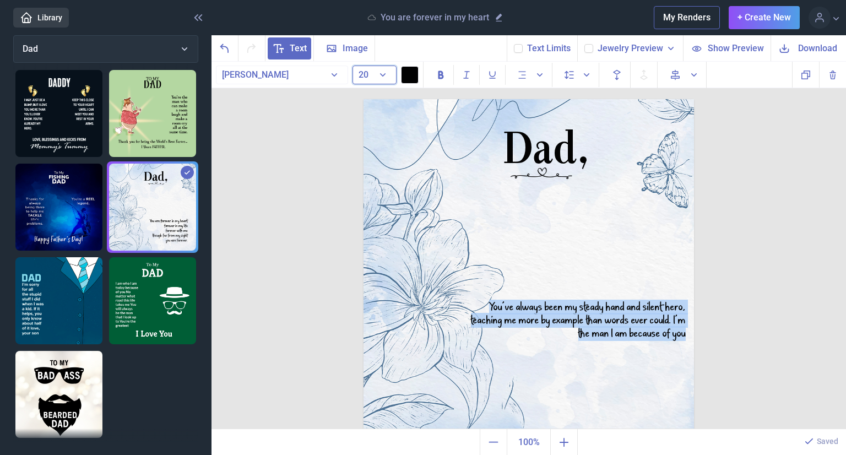
click at [379, 75] on button "20" at bounding box center [375, 75] width 44 height 19
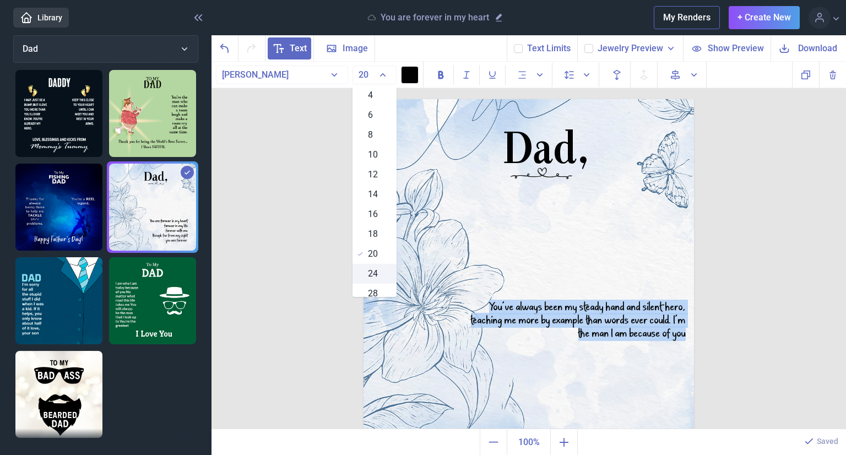
click at [370, 269] on span "24" at bounding box center [373, 273] width 10 height 13
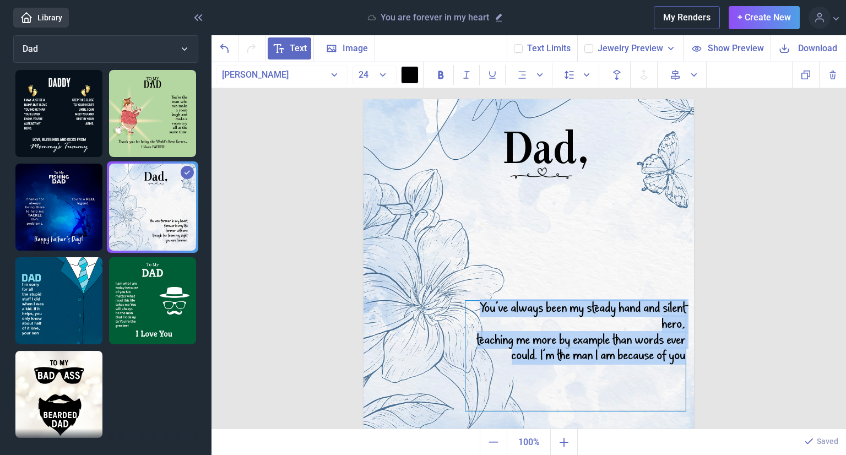
click at [641, 312] on div "You’ve always been my steady hand and silent hero, teaching me more by example …" at bounding box center [575, 356] width 220 height 110
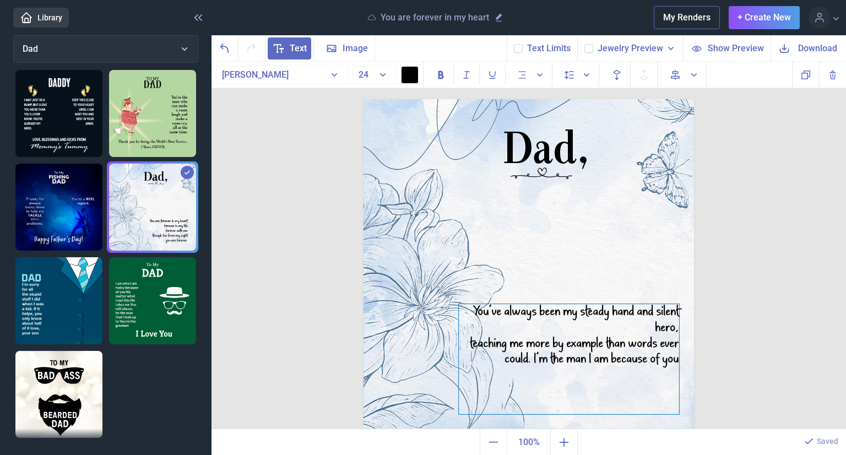
drag, startPoint x: 619, startPoint y: 331, endPoint x: 613, endPoint y: 334, distance: 7.4
click at [613, 336] on div "teaching me more by example than words ever could. I’m the man I am because of …" at bounding box center [569, 352] width 220 height 32
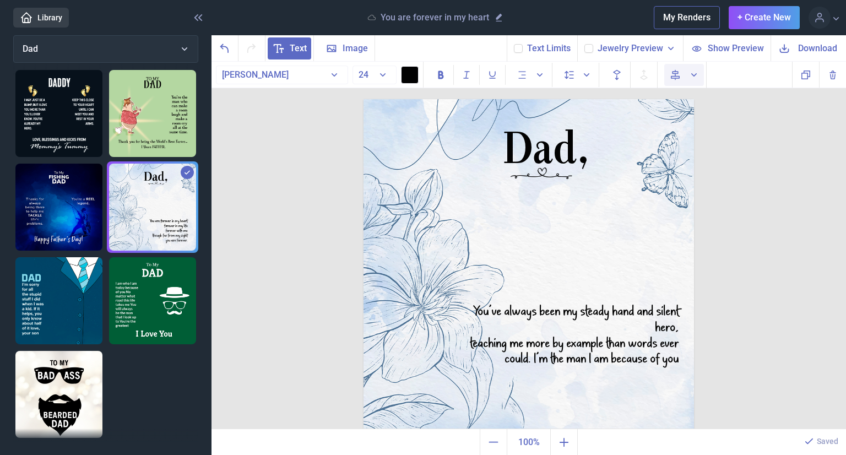
click at [687, 76] on span "Align to page" at bounding box center [684, 75] width 40 height 22
click at [776, 105] on use at bounding box center [775, 103] width 9 height 8
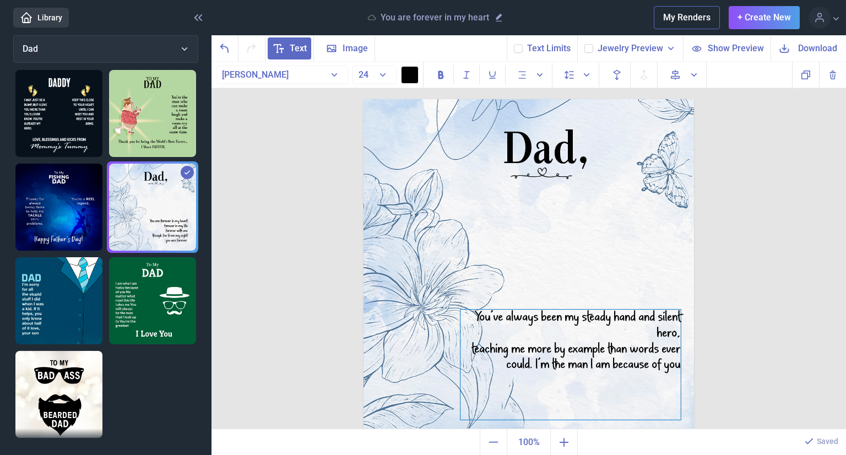
drag, startPoint x: 595, startPoint y: 305, endPoint x: 597, endPoint y: 405, distance: 100.3
click at [597, 405] on div "You’ve always been my steady hand and silent hero, teaching me more by example …" at bounding box center [571, 365] width 220 height 110
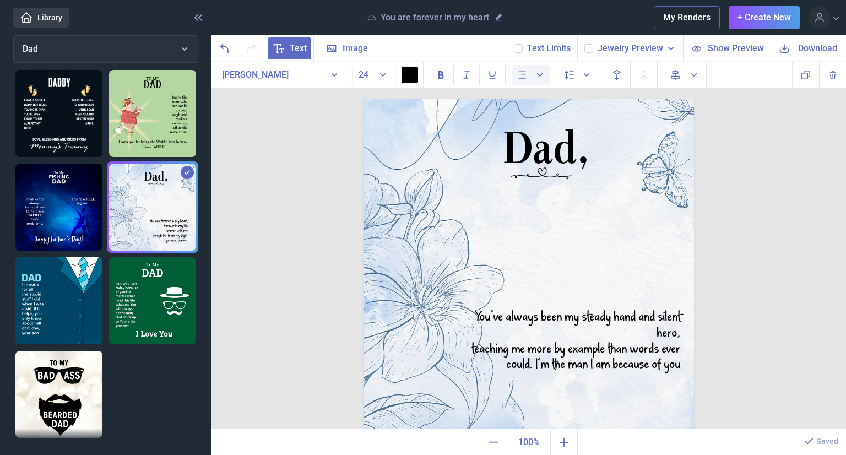
click at [544, 73] on icon "Alignment" at bounding box center [539, 74] width 11 height 11
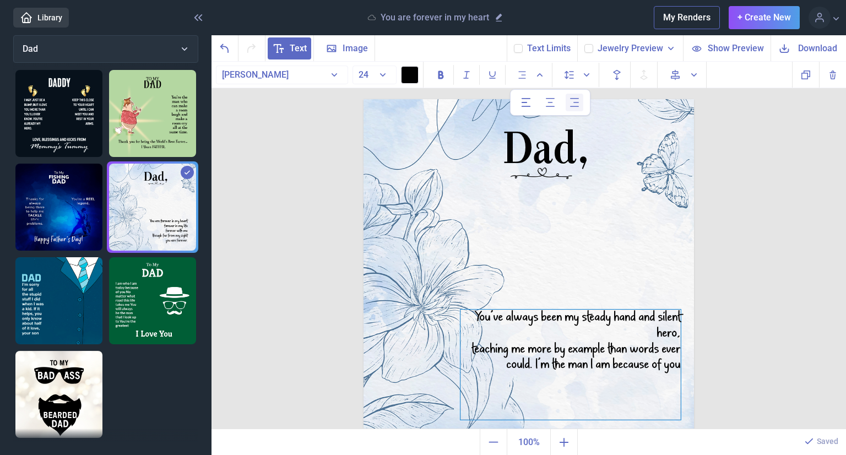
click at [472, 319] on div "You’ve always been my steady hand and silent hero, teaching me more by example …" at bounding box center [571, 365] width 220 height 110
click at [468, 316] on div "You’ve always been my steady hand and silent hero, teaching me more by example …" at bounding box center [571, 365] width 220 height 110
click at [579, 318] on div "You’ve always been my steady hand and silent hero, teaching me more by example …" at bounding box center [571, 365] width 220 height 110
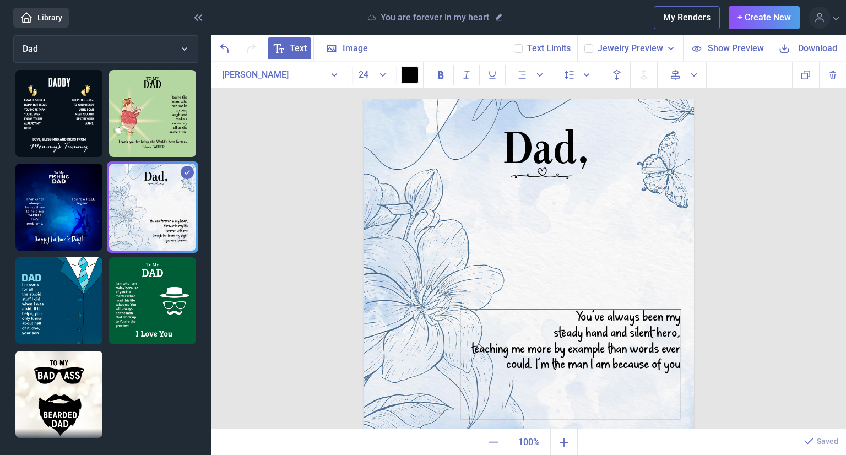
click at [601, 349] on div "teaching me more by example than words ever could. I’m the man I am because of …" at bounding box center [571, 358] width 220 height 32
click at [597, 364] on div "than words ever could. I’m the man I am because of you" at bounding box center [571, 373] width 220 height 32
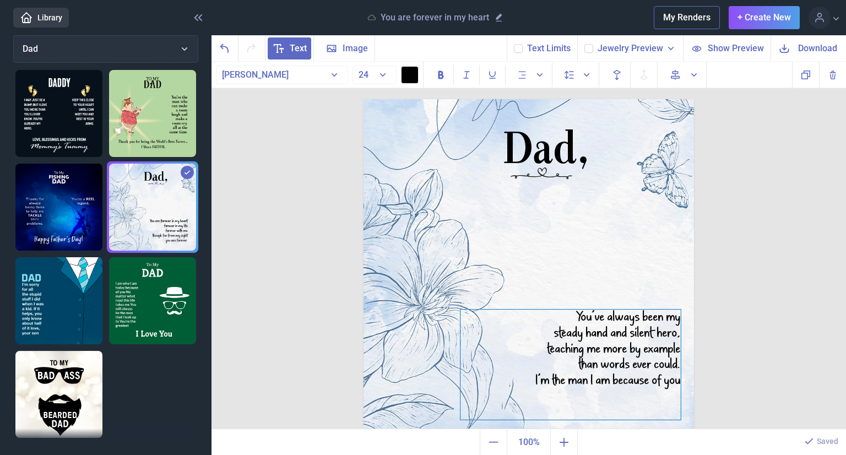
click at [675, 383] on div "I’m the man I am because of you" at bounding box center [571, 381] width 220 height 16
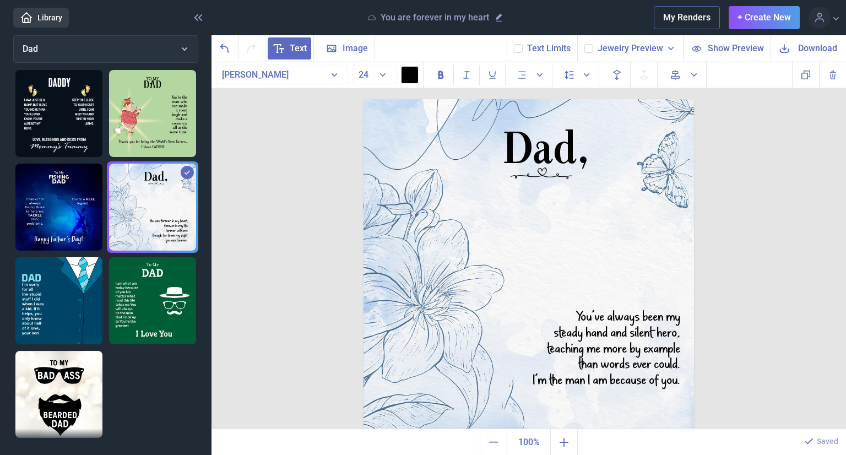
click at [816, 287] on div "Dad, You’ve always been my steady hand and silent hero, teaching me more by exa…" at bounding box center [529, 246] width 635 height 368
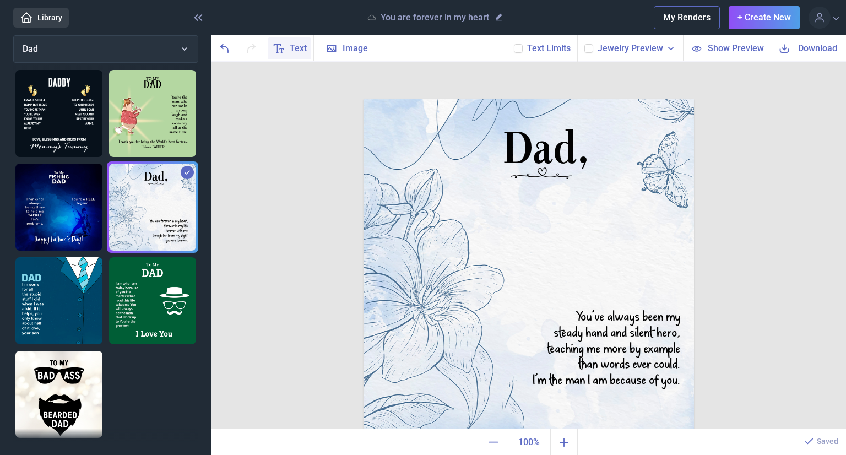
click at [282, 44] on icon at bounding box center [278, 48] width 13 height 13
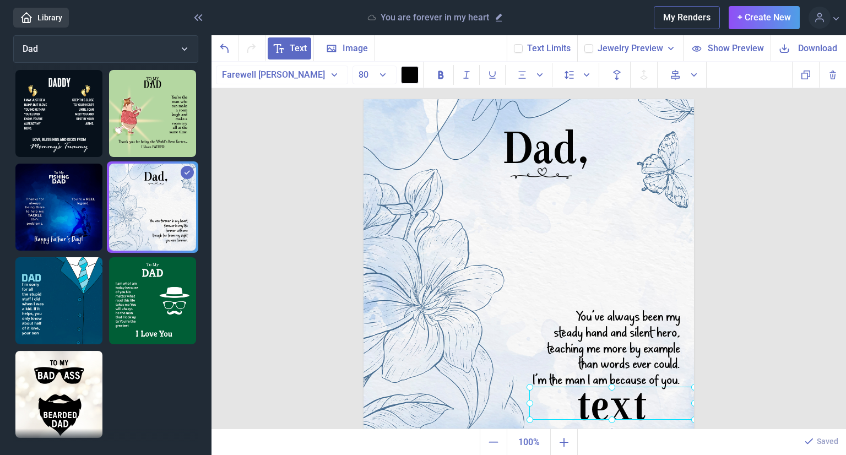
drag, startPoint x: 452, startPoint y: 148, endPoint x: 562, endPoint y: 408, distance: 282.6
click at [562, 408] on div at bounding box center [611, 403] width 165 height 33
click at [627, 404] on div at bounding box center [611, 403] width 165 height 33
drag, startPoint x: 627, startPoint y: 404, endPoint x: 606, endPoint y: 404, distance: 21.5
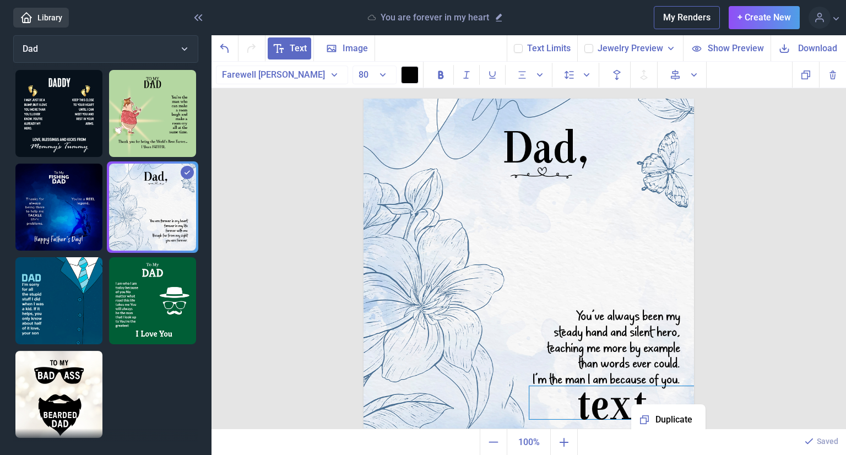
click at [606, 404] on div "text" at bounding box center [611, 402] width 165 height 33
click at [606, 404] on div "text" at bounding box center [611, 403] width 165 height 33
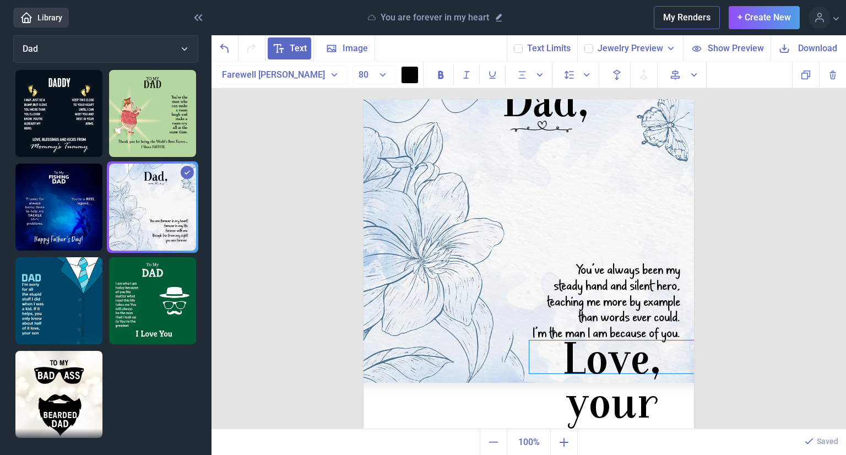
scroll to position [91, 0]
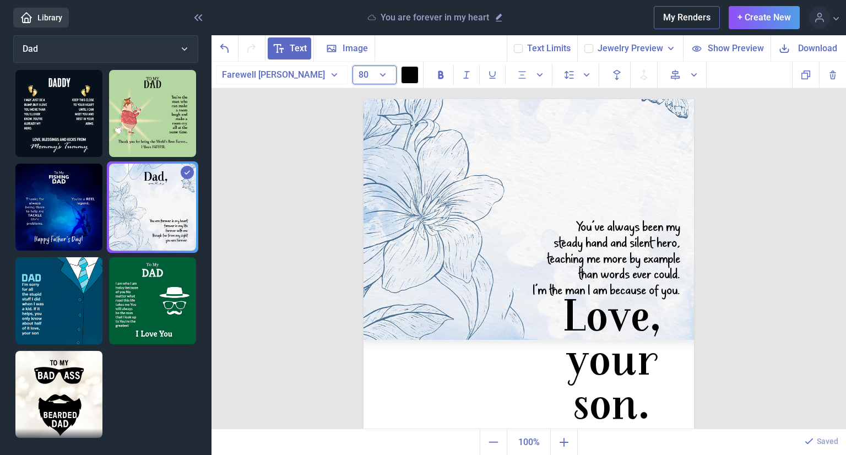
click at [376, 71] on button "80" at bounding box center [375, 75] width 44 height 19
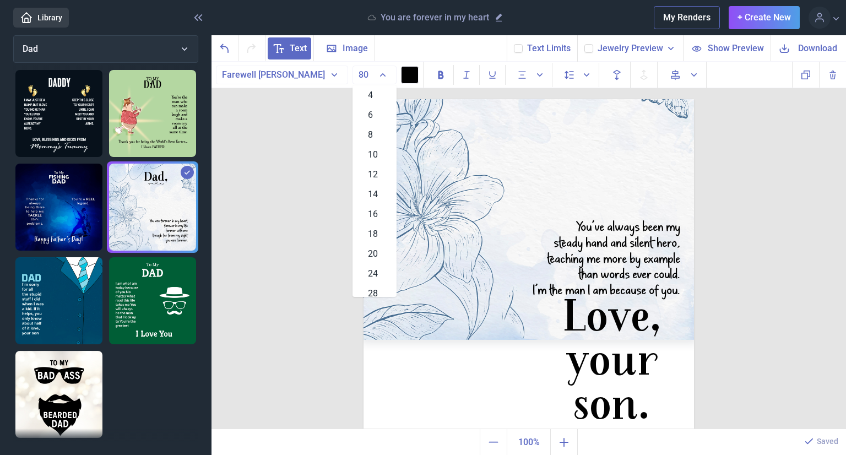
drag, startPoint x: 376, startPoint y: 288, endPoint x: 366, endPoint y: 288, distance: 9.9
click at [368, 288] on span "28" at bounding box center [373, 293] width 10 height 13
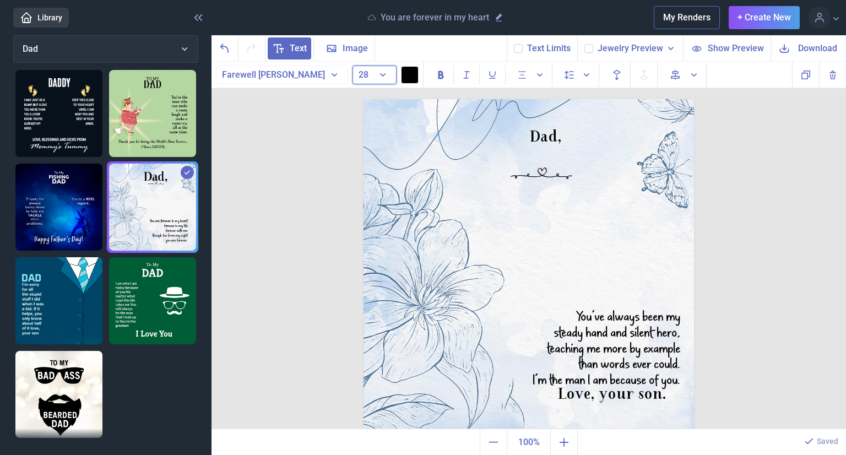
click at [383, 73] on button "28" at bounding box center [375, 75] width 44 height 19
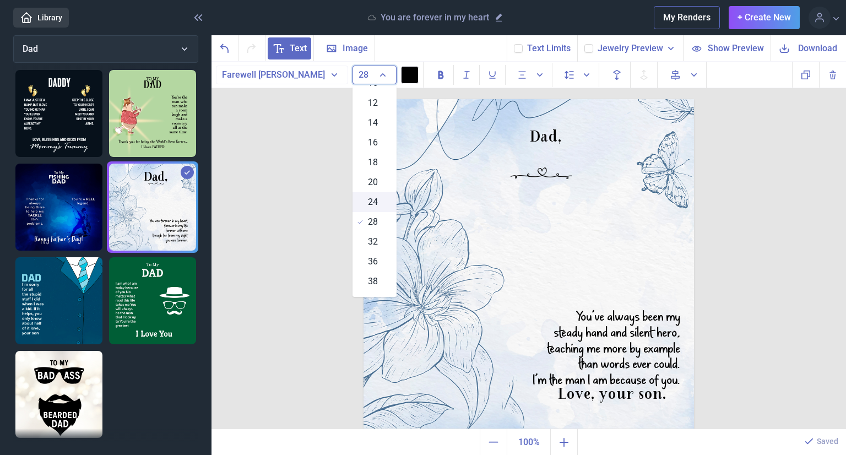
scroll to position [75, 0]
click at [373, 259] on span "36" at bounding box center [373, 258] width 10 height 13
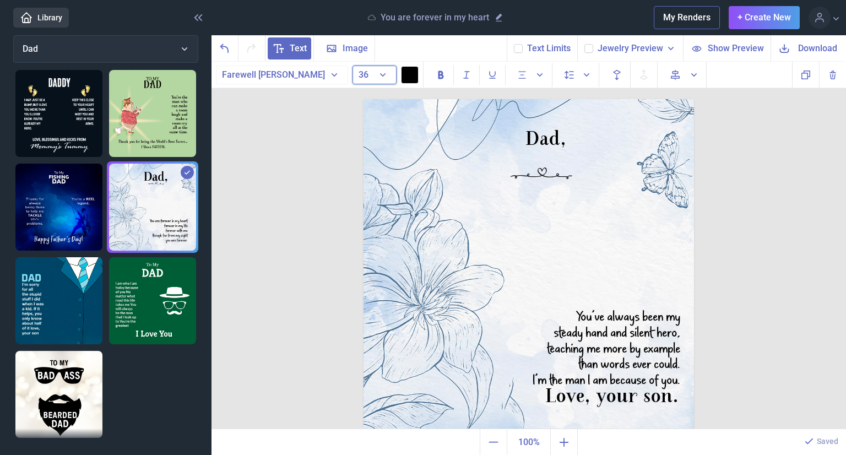
click at [378, 73] on button "36" at bounding box center [375, 75] width 44 height 19
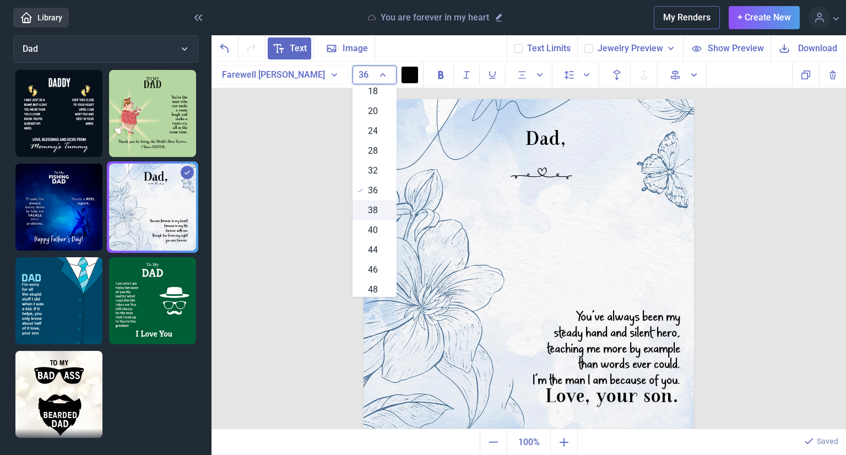
scroll to position [145, 0]
click at [368, 285] on span "48" at bounding box center [373, 286] width 10 height 13
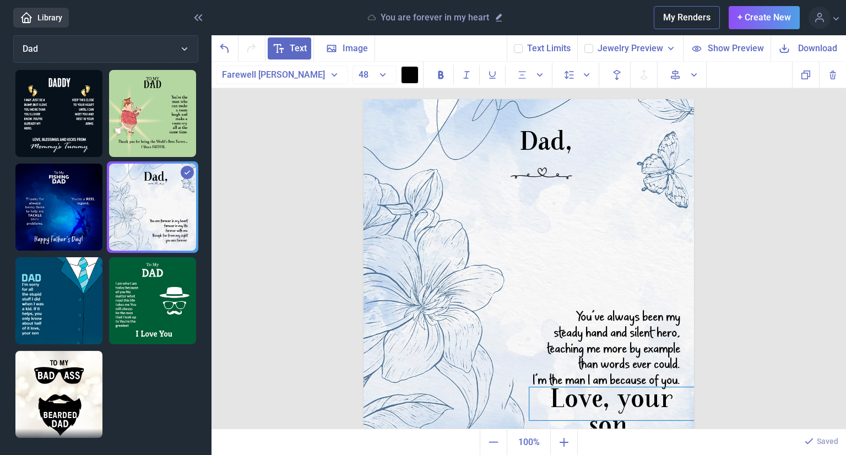
click at [550, 406] on div "Love, your son." at bounding box center [611, 403] width 165 height 33
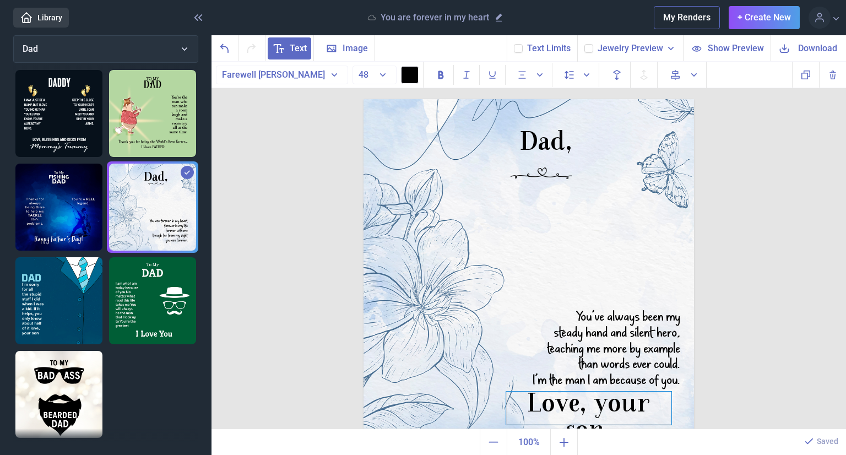
drag, startPoint x: 545, startPoint y: 411, endPoint x: 522, endPoint y: 415, distance: 23.6
click at [665, 404] on div "Love, your son." at bounding box center [588, 407] width 165 height 33
drag, startPoint x: 665, startPoint y: 404, endPoint x: 654, endPoint y: 403, distance: 11.6
click at [627, 403] on div "Love, your son." at bounding box center [577, 406] width 165 height 33
click at [627, 403] on div "Love, your son." at bounding box center [577, 407] width 165 height 33
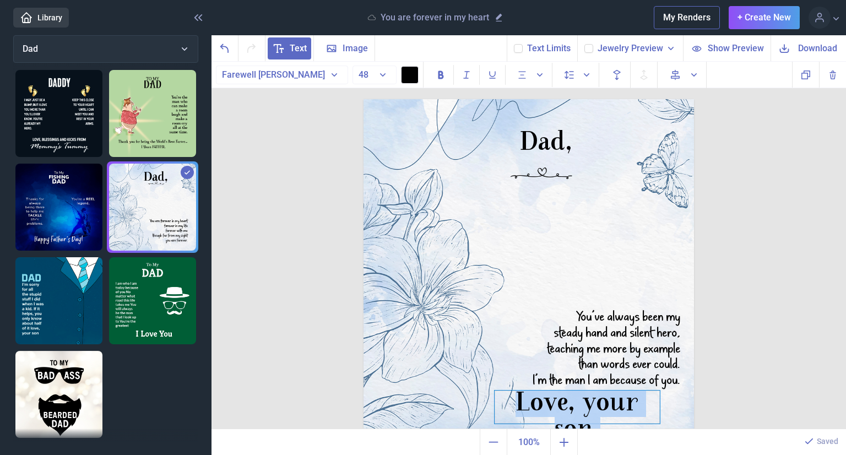
click at [627, 403] on div "Love, your son." at bounding box center [577, 407] width 165 height 33
click at [384, 75] on button "48" at bounding box center [375, 75] width 44 height 19
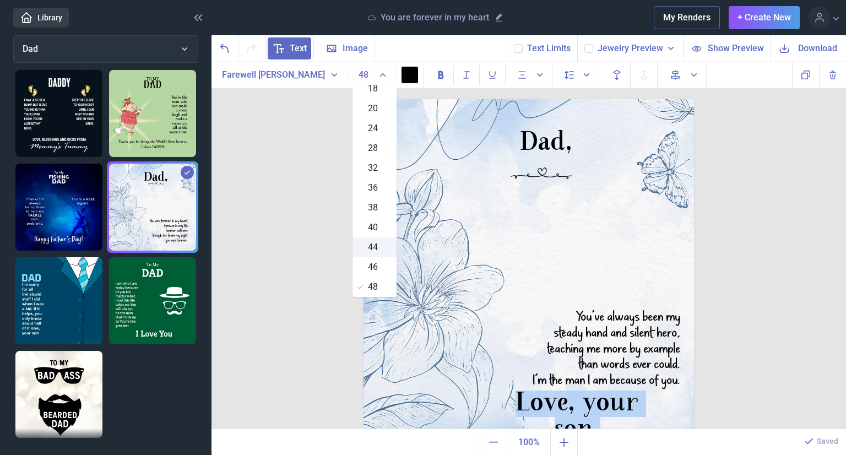
click at [372, 244] on span "44" at bounding box center [373, 247] width 10 height 13
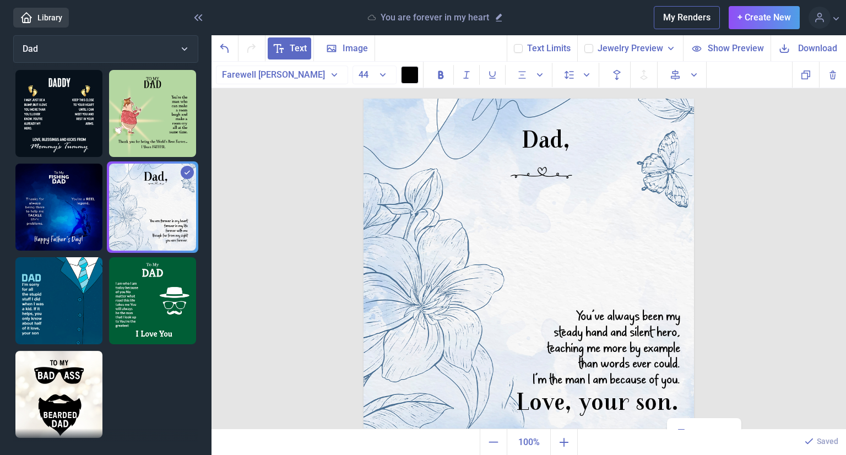
click at [746, 370] on div "Dad, You’ve always been my steady hand and silent hero, teaching me more by exa…" at bounding box center [529, 246] width 635 height 368
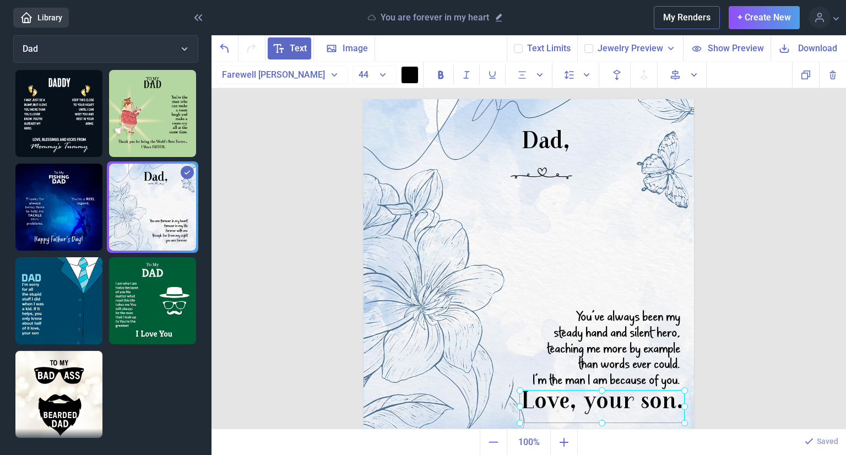
click at [364, 99] on div "Love, your son." at bounding box center [364, 99] width 0 height 0
click at [734, 388] on div "Dad, You’ve always been my steady hand and silent hero, teaching me more by exa…" at bounding box center [529, 246] width 635 height 368
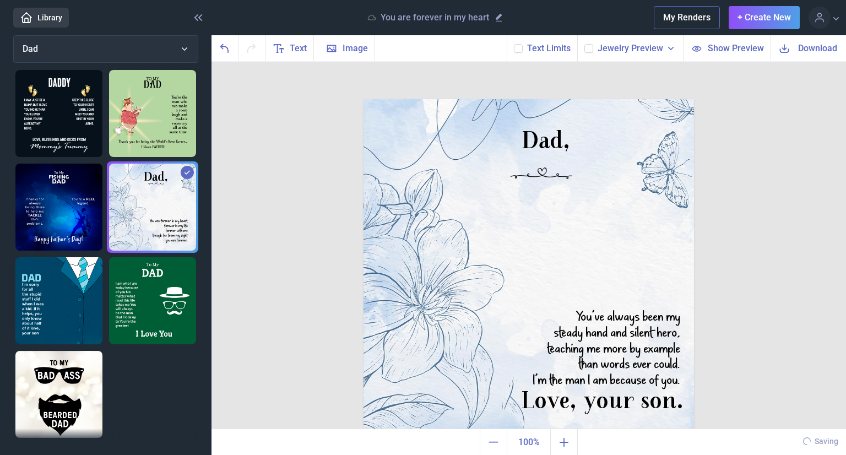
click at [805, 50] on span "Download" at bounding box center [817, 48] width 39 height 13
click at [546, 99] on div "Dad," at bounding box center [529, 99] width 331 height 0
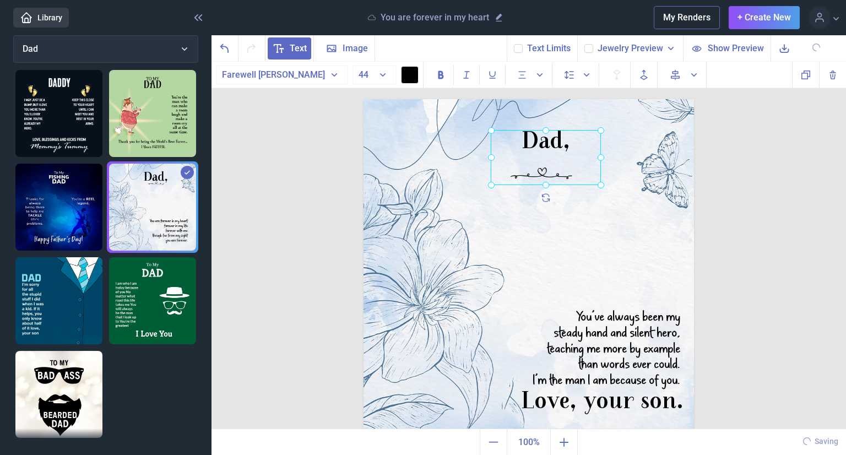
click at [542, 174] on div at bounding box center [546, 157] width 110 height 55
click at [518, 155] on div "Dad," at bounding box center [546, 157] width 110 height 55
click at [776, 134] on div "Dad, You’ve always been my steady hand and silent hero, teaching me more by exa…" at bounding box center [529, 246] width 635 height 368
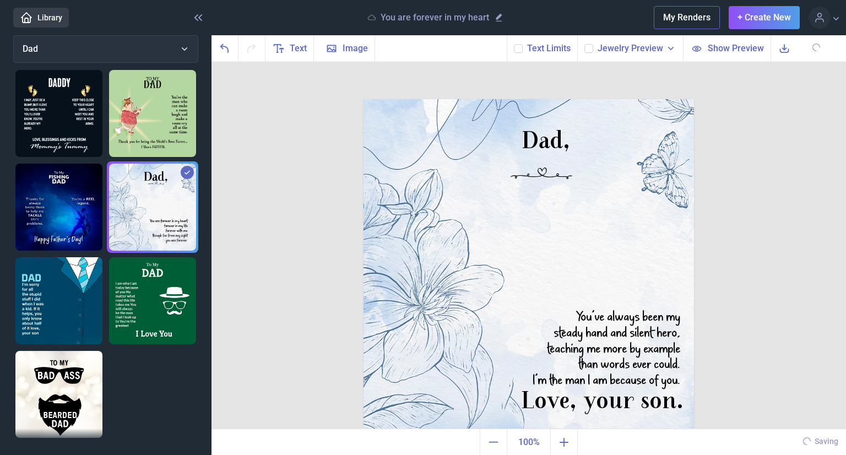
click at [751, 214] on div "Dad, You’ve always been my steady hand and silent hero, teaching me more by exa…" at bounding box center [529, 246] width 635 height 368
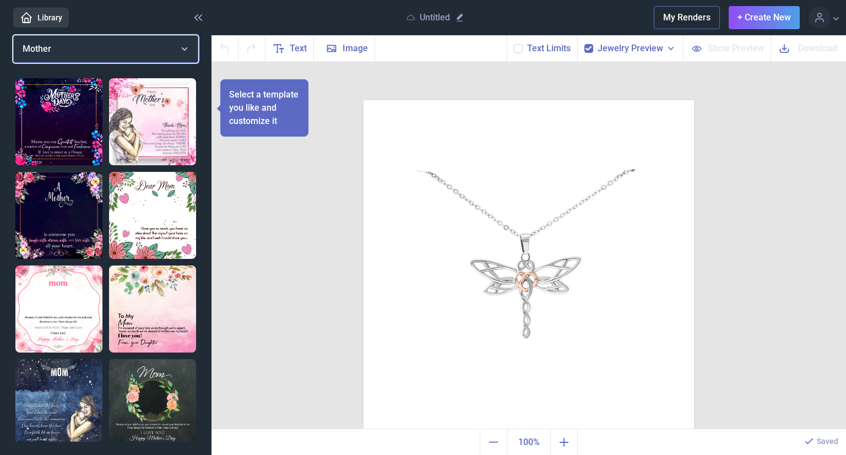
click at [59, 46] on button "Mother" at bounding box center [105, 49] width 185 height 28
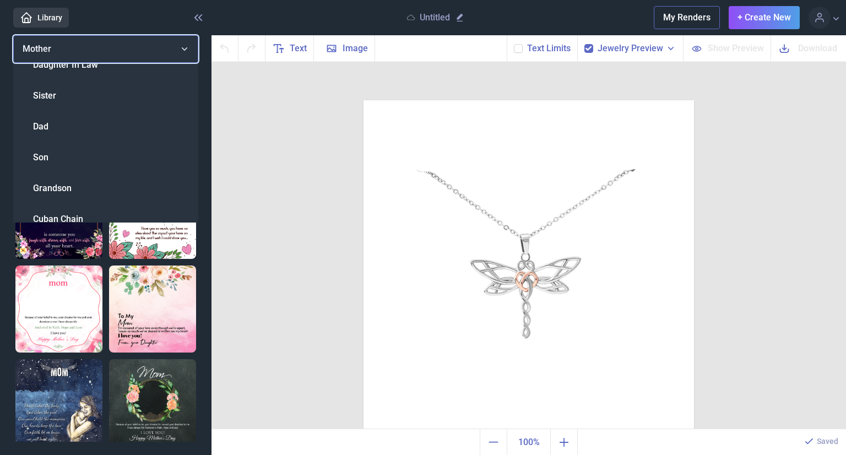
scroll to position [295, 0]
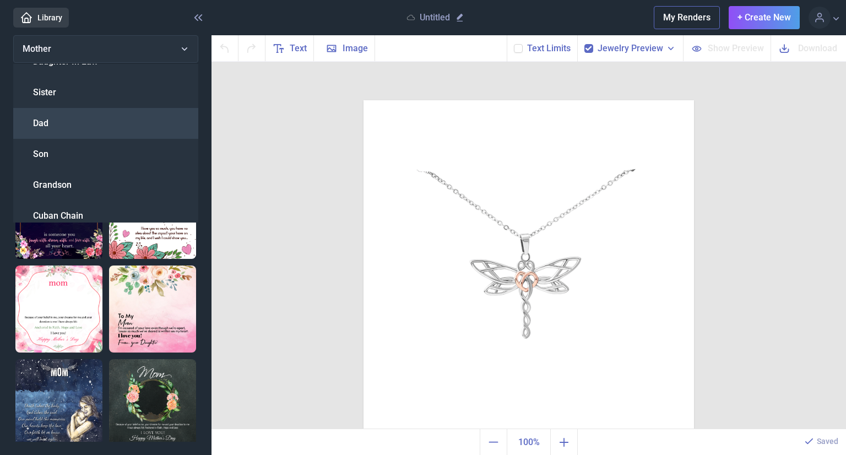
click at [51, 126] on div "Dad" at bounding box center [105, 123] width 185 height 31
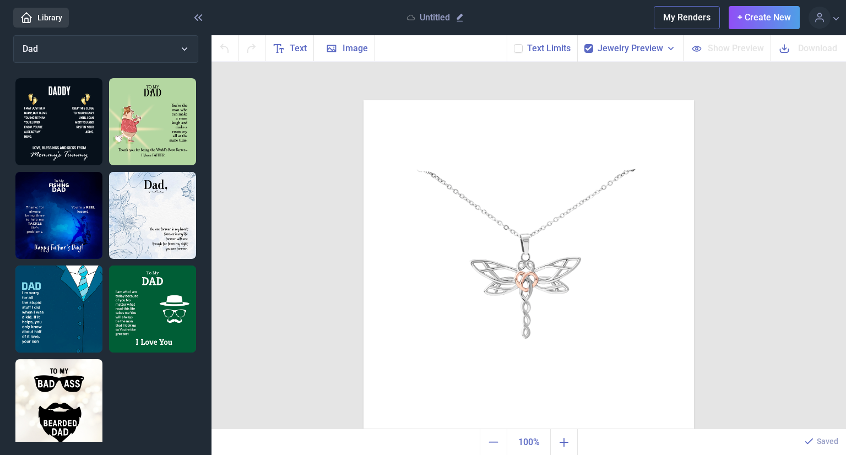
click at [134, 205] on img at bounding box center [152, 215] width 87 height 87
checkbox input "false"
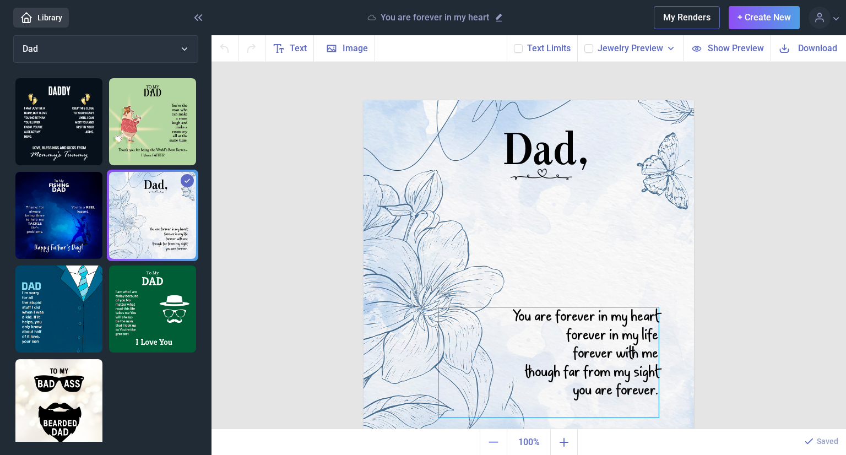
click at [565, 100] on div "You are forever in my heart forever in my life forever with me though far from …" at bounding box center [529, 100] width 331 height 0
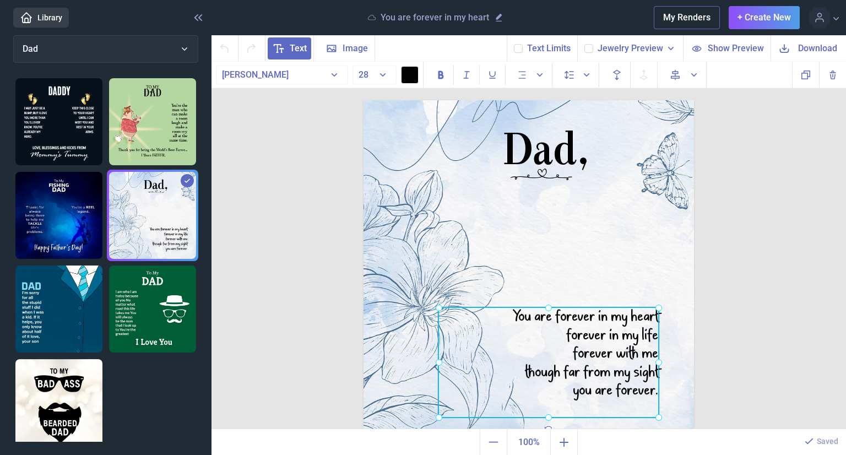
click at [565, 329] on div at bounding box center [548, 362] width 220 height 110
click at [565, 329] on div "You are forever in my heart forever in my life forever with me though far from …" at bounding box center [548, 362] width 220 height 110
click at [653, 386] on div "You are forever in my heart forever in my life forever with me though far from …" at bounding box center [548, 362] width 220 height 110
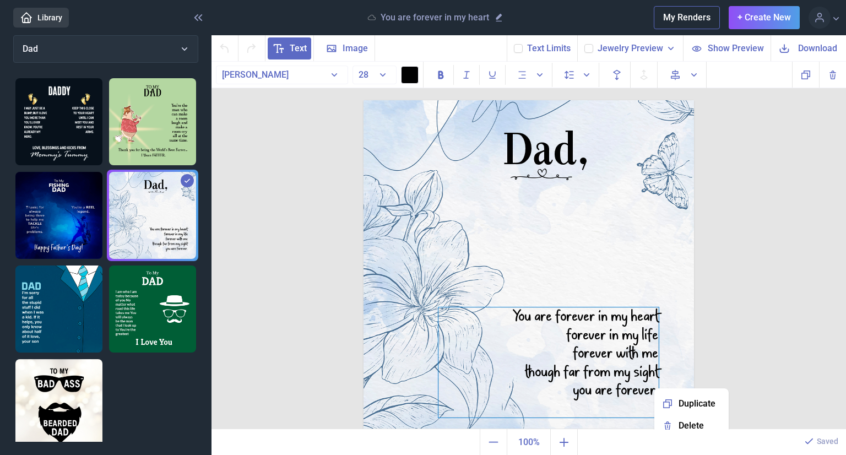
click at [654, 388] on div "Duplicate Delete Backwards > Forward" at bounding box center [691, 439] width 74 height 102
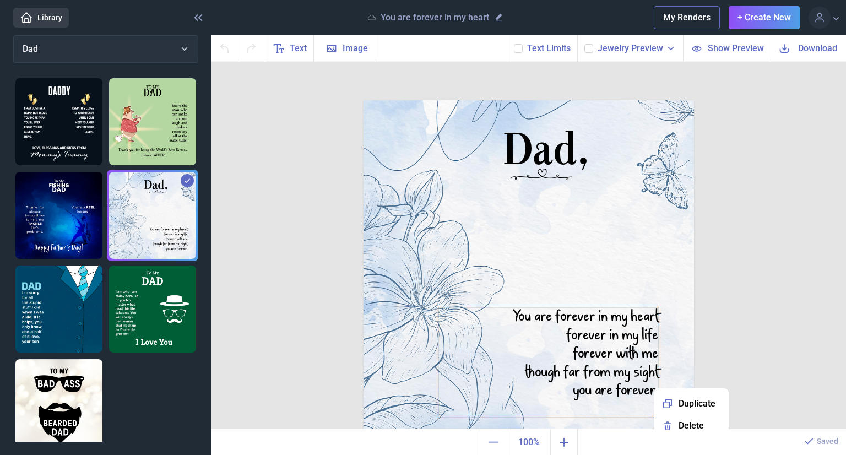
click at [609, 100] on div "You are forever in my heart forever in my life forever with me though far from …" at bounding box center [529, 100] width 331 height 0
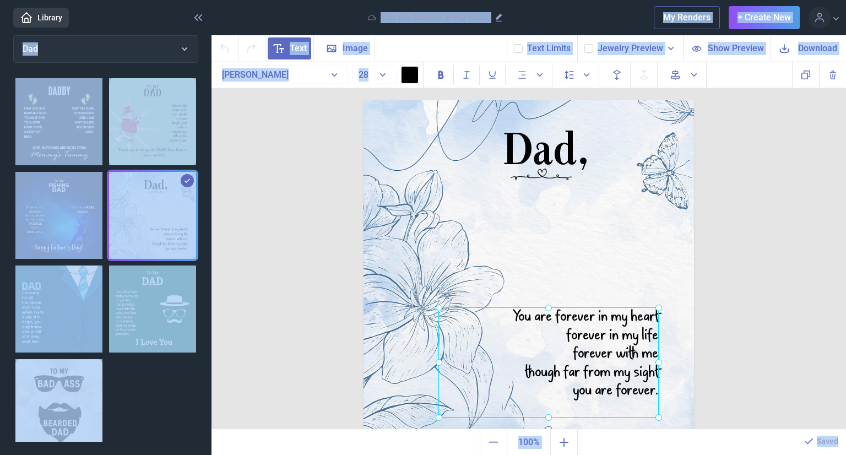
click at [624, 375] on div at bounding box center [548, 362] width 220 height 110
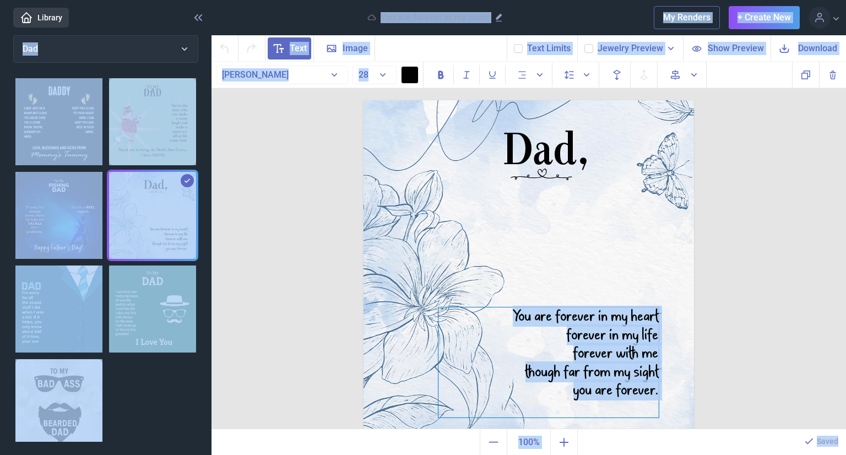
click at [625, 375] on div "You are forever in my heart forever in my life forever with me though far from …" at bounding box center [548, 362] width 220 height 110
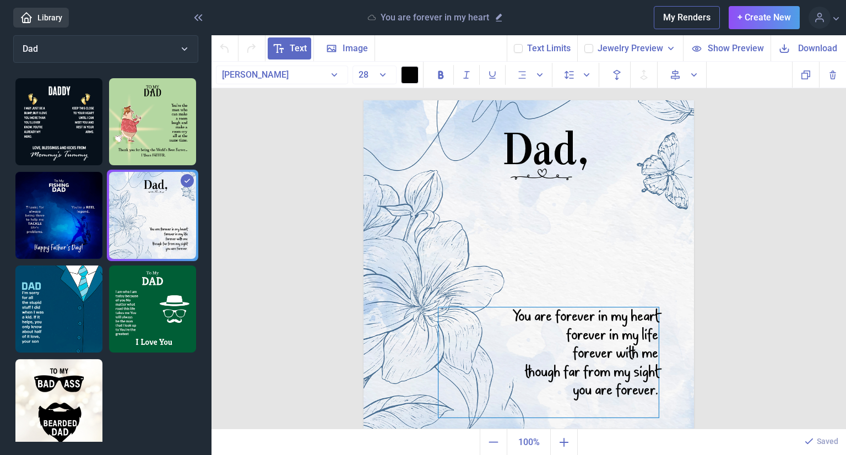
click at [625, 375] on div "You are forever in my heart forever in my life forever with me though far from …" at bounding box center [548, 362] width 220 height 110
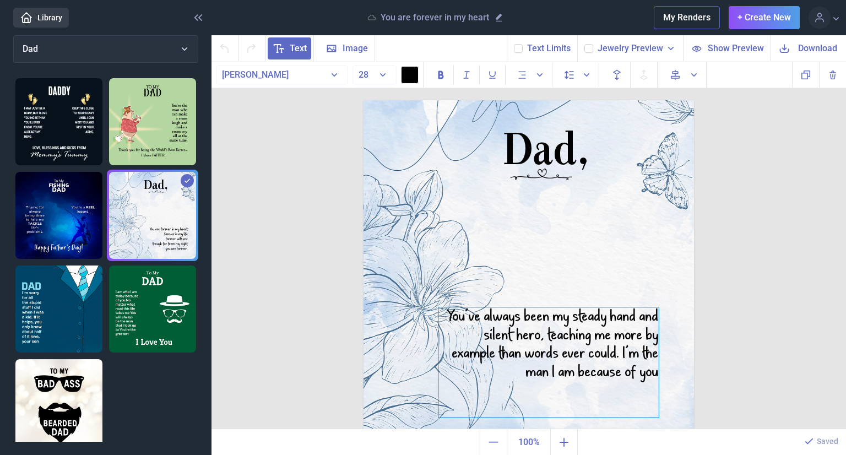
click at [636, 316] on div "You’ve always been my steady hand and silent hero, teaching me more by example …" at bounding box center [548, 362] width 220 height 110
click at [589, 317] on div "You’ve always been my steady hand and silent hero, teaching me more by example …" at bounding box center [548, 362] width 220 height 110
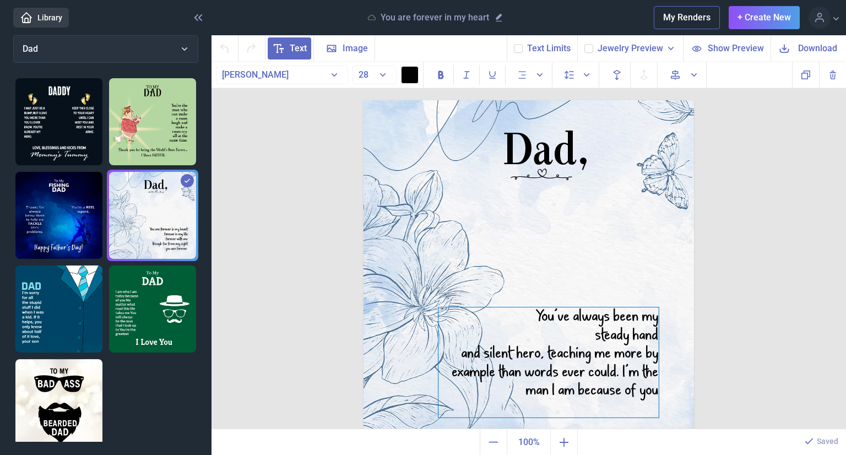
click at [459, 353] on div "and silent hero, teaching me more by example than words ever could. I’m the man…" at bounding box center [548, 372] width 220 height 56
click at [588, 333] on div "steady hand and silent hero, teaching me more by example than words ever could.…" at bounding box center [548, 363] width 220 height 74
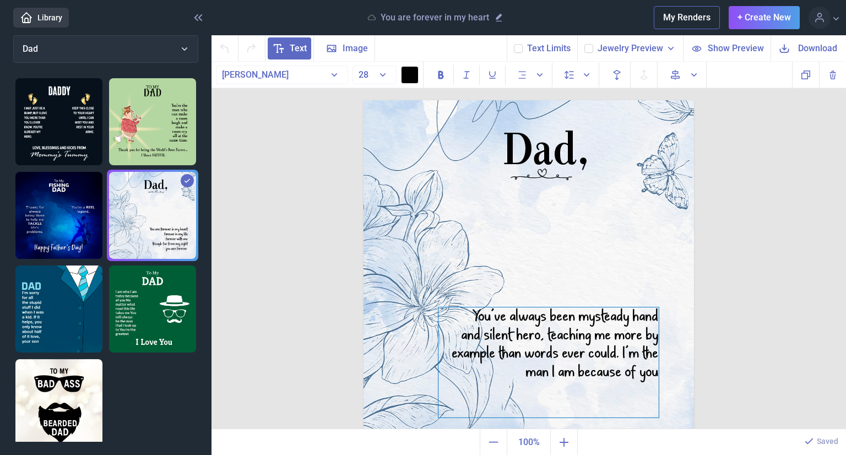
click at [544, 336] on div "and silent hero, teaching me more by example than words ever could. I’m the man…" at bounding box center [548, 354] width 220 height 56
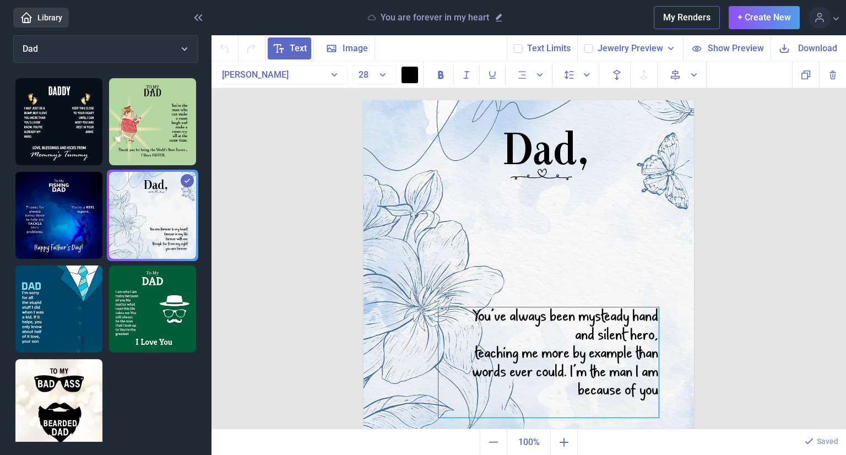
click at [595, 315] on span "steady hand" at bounding box center [626, 316] width 63 height 21
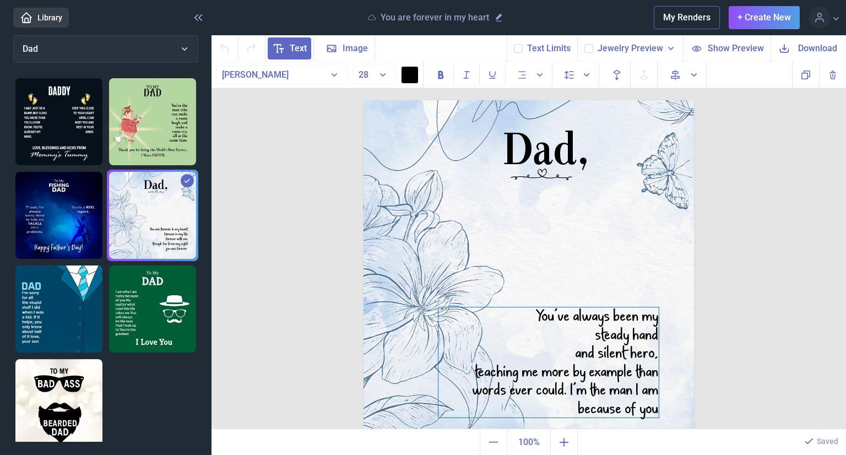
click at [568, 354] on div "and silent hero," at bounding box center [548, 353] width 220 height 19
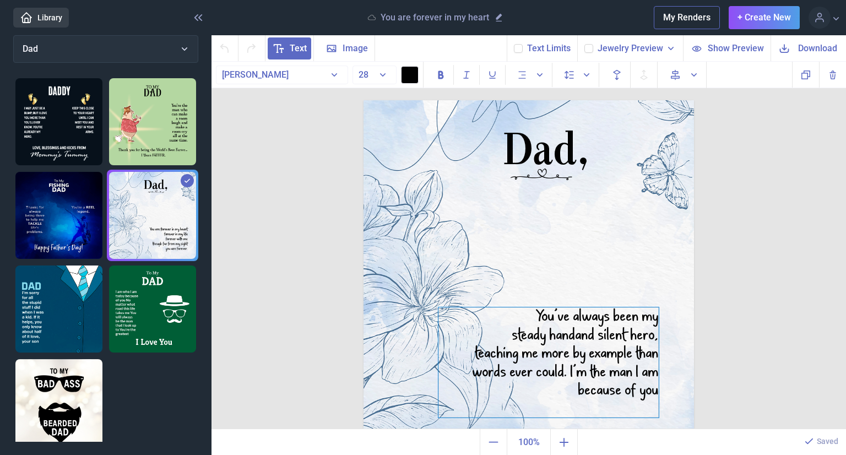
click at [594, 356] on div "teaching me more by example than words ever could. I’m the man I am because of …" at bounding box center [548, 372] width 220 height 56
click at [572, 357] on div "teaching me more by example" at bounding box center [548, 353] width 220 height 19
click at [649, 353] on div "teaching me by example" at bounding box center [548, 353] width 220 height 19
click at [625, 353] on div "teaching me by [PERSON_NAME]" at bounding box center [548, 353] width 220 height 19
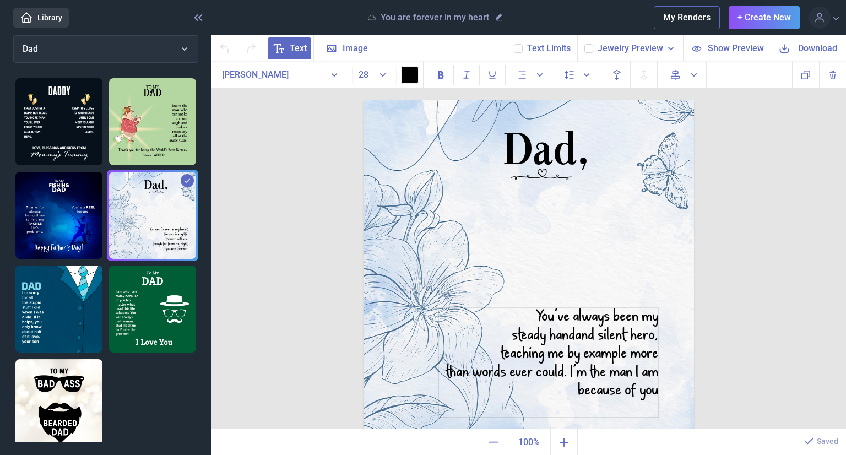
click at [565, 371] on div "than words ever could. I’m the man I am because of you" at bounding box center [548, 381] width 220 height 37
click at [651, 391] on div "I’m the man I am because of you" at bounding box center [548, 390] width 220 height 19
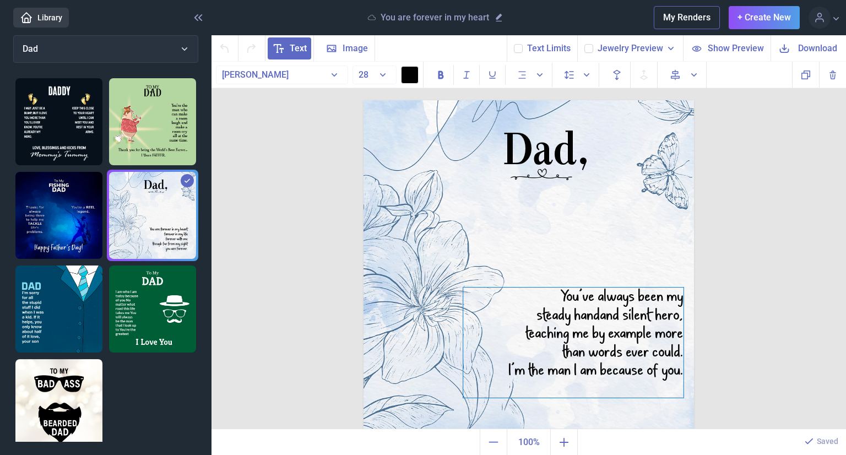
drag, startPoint x: 640, startPoint y: 306, endPoint x: 665, endPoint y: 286, distance: 32.2
click at [665, 288] on div "You’ve always been my steady hand and silent hero, teaching me by example more …" at bounding box center [573, 343] width 220 height 110
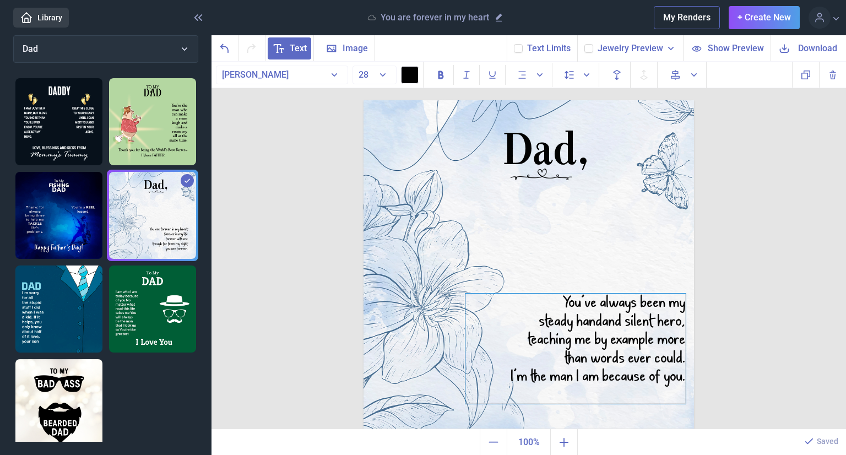
drag, startPoint x: 665, startPoint y: 286, endPoint x: 667, endPoint y: 292, distance: 6.3
click at [667, 294] on div "You’ve always been my steady hand and silent hero, teaching me by example more …" at bounding box center [575, 349] width 220 height 110
click at [288, 136] on div "Dad, You’ve always been my steady hand and silent hero, teaching me by example …" at bounding box center [529, 246] width 635 height 368
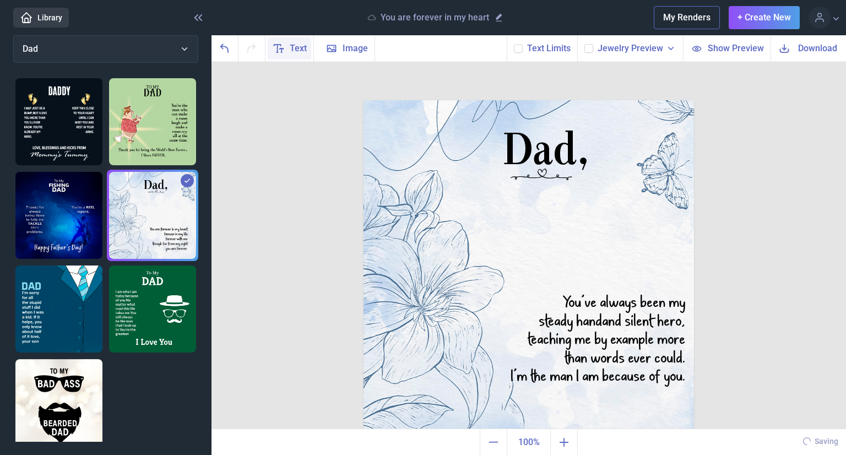
click at [294, 52] on span "Text" at bounding box center [298, 48] width 17 height 13
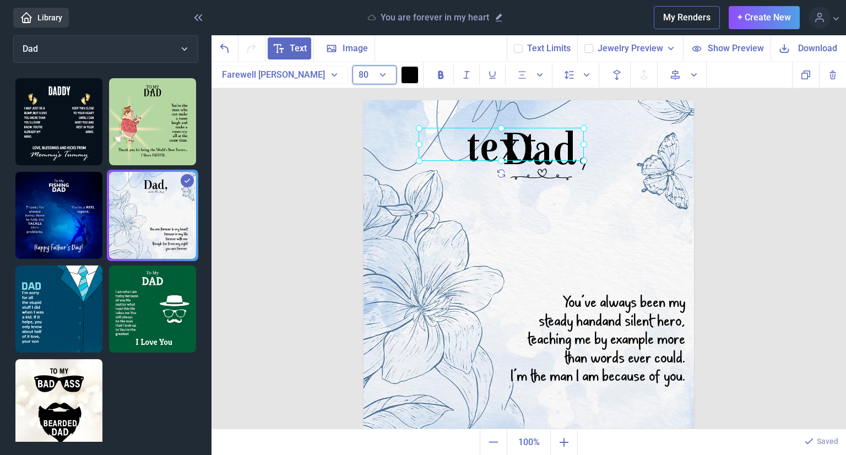
click at [370, 71] on button "80" at bounding box center [375, 75] width 44 height 19
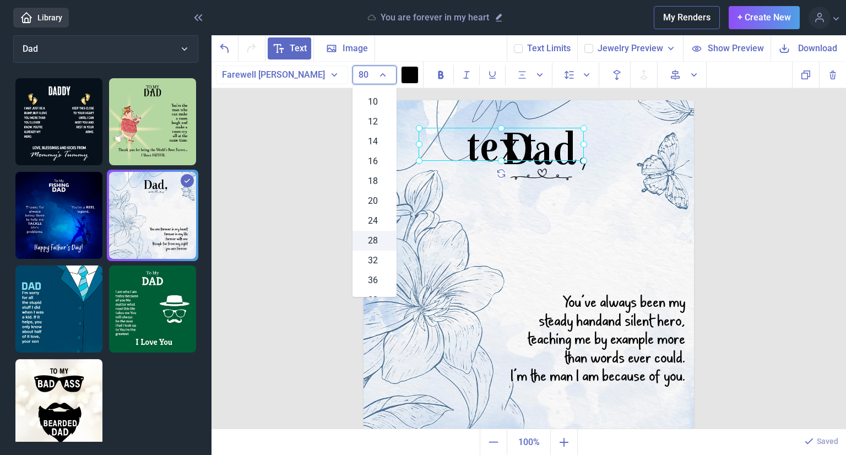
scroll to position [134, 0]
click at [370, 255] on span "44" at bounding box center [373, 258] width 10 height 13
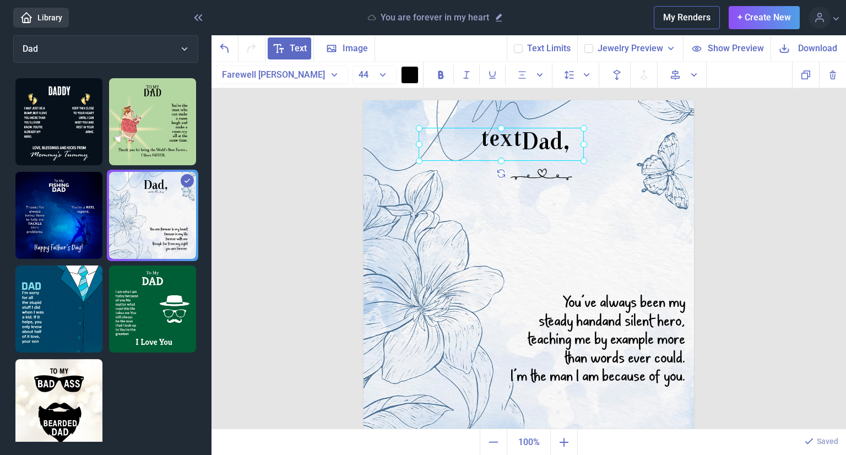
click at [486, 140] on div at bounding box center [501, 144] width 165 height 33
click at [486, 140] on div "text" at bounding box center [501, 144] width 165 height 33
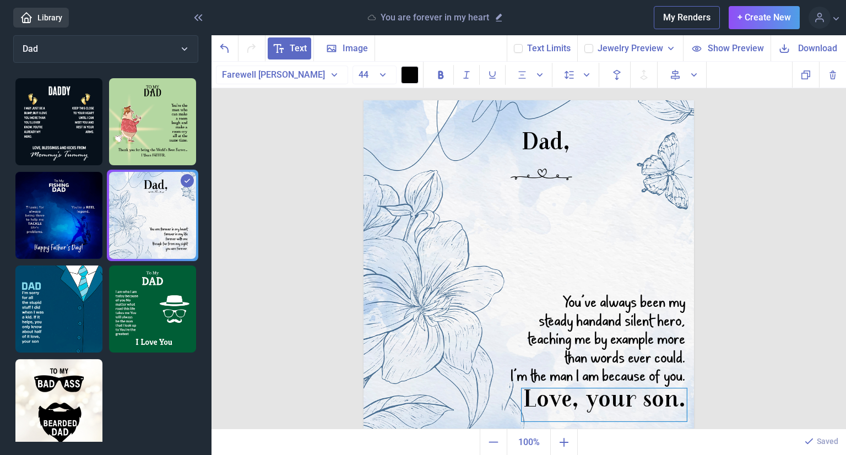
drag, startPoint x: 472, startPoint y: 129, endPoint x: 575, endPoint y: 389, distance: 280.2
click at [575, 389] on div "Love, your son." at bounding box center [604, 404] width 165 height 33
click at [751, 366] on div "Dad, You’ve always been my steady hand and silent hero, teaching me by example …" at bounding box center [529, 246] width 635 height 368
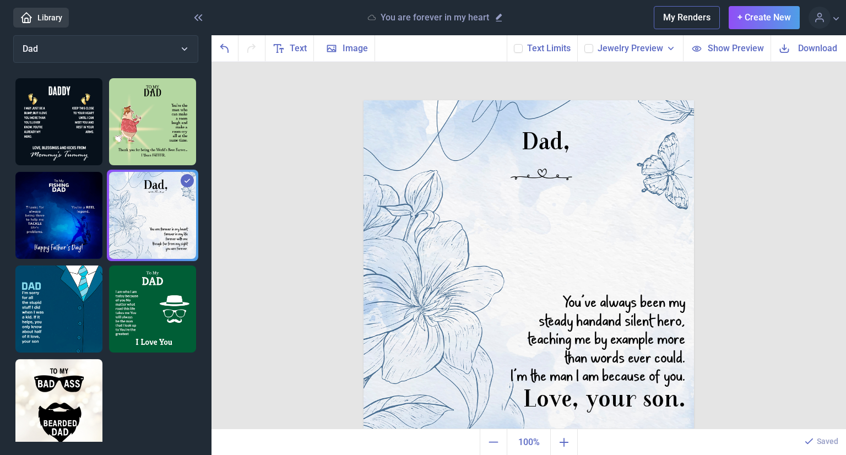
click at [802, 47] on span "Download" at bounding box center [817, 48] width 39 height 13
